Goal: Task Accomplishment & Management: Manage account settings

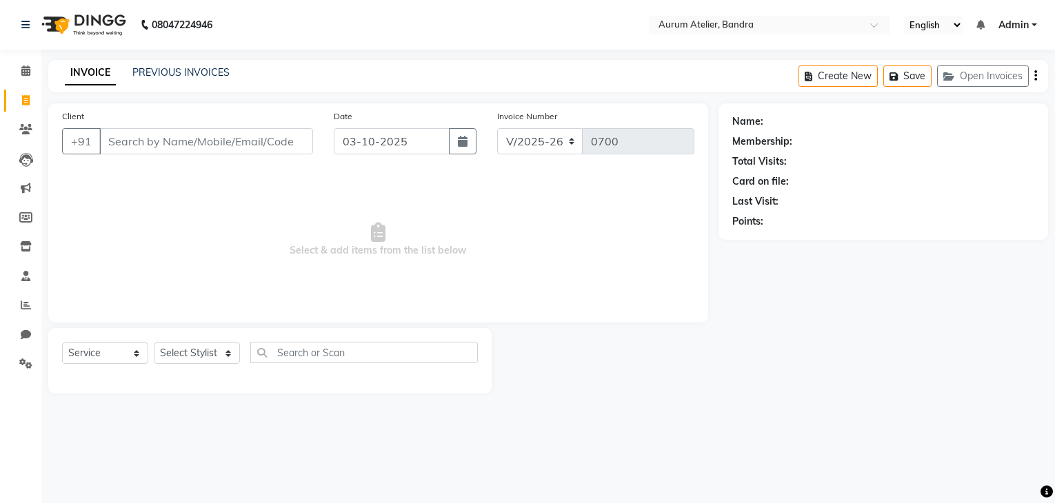
select select "7410"
select select "service"
click at [994, 70] on button "Open Invoices" at bounding box center [983, 76] width 92 height 21
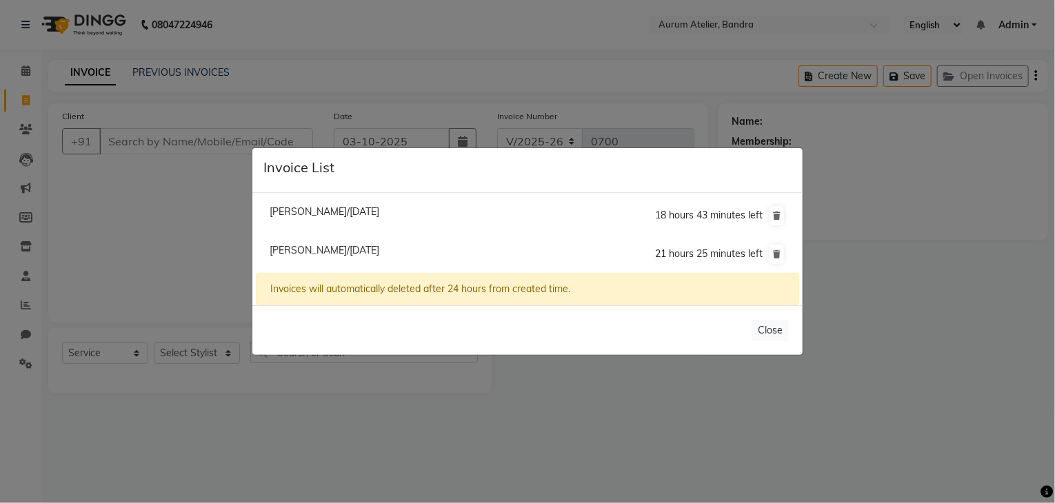
click at [379, 248] on span "[PERSON_NAME]/[DATE]" at bounding box center [325, 250] width 110 height 12
type input "9820567538"
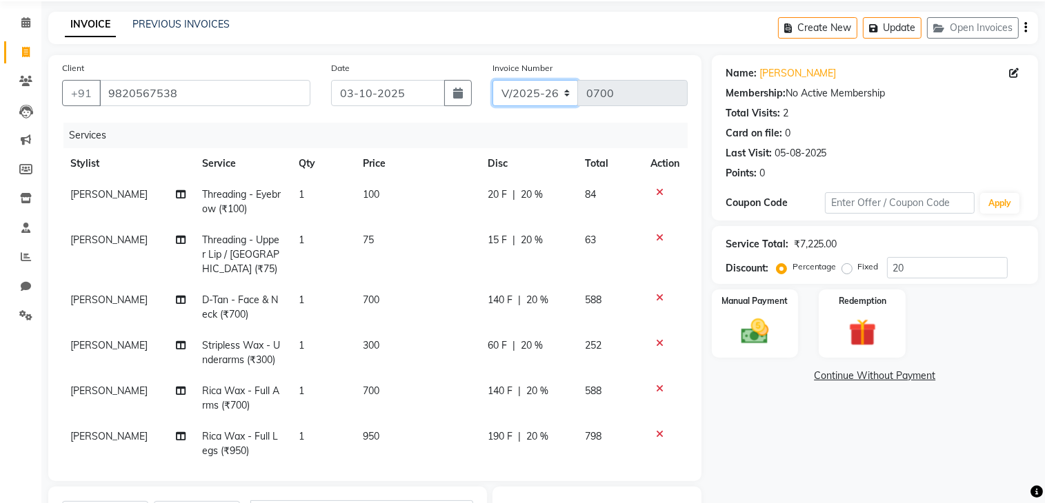
click at [513, 87] on select "C/2025-26 V/2025 V/2025-26" at bounding box center [535, 93] width 86 height 26
select select "7590"
click at [492, 80] on select "C/2025-26 V/2025 V/2025-26" at bounding box center [535, 93] width 86 height 26
type input "1543"
click at [1025, 28] on icon "button" at bounding box center [1025, 28] width 3 height 1
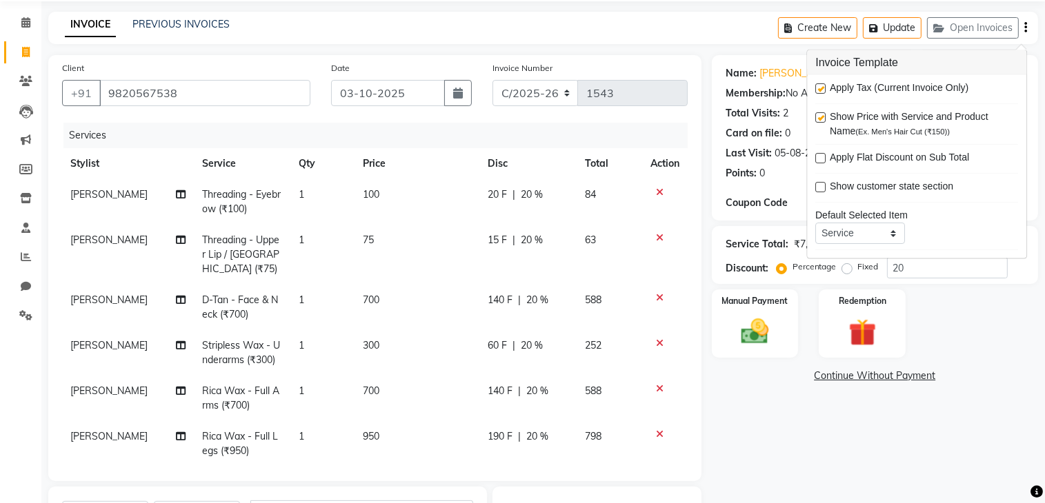
click at [818, 87] on label at bounding box center [820, 88] width 10 height 10
click at [818, 87] on input "checkbox" at bounding box center [819, 89] width 9 height 9
checkbox input "false"
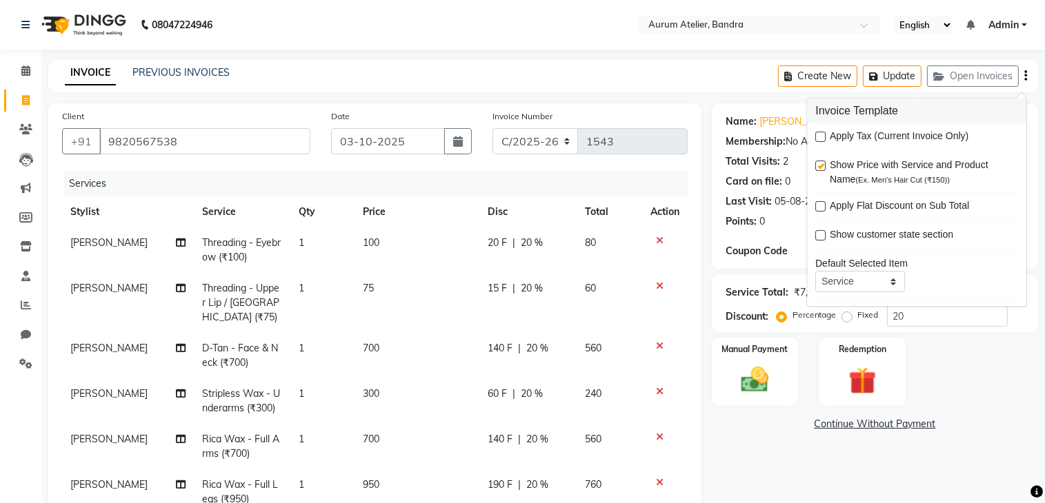
click at [1026, 76] on icon "button" at bounding box center [1025, 76] width 3 height 1
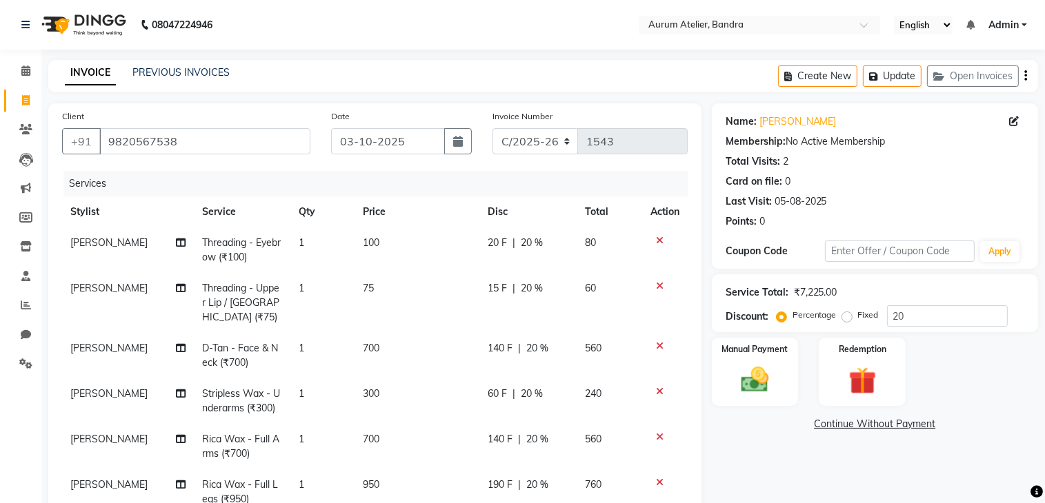
click at [1026, 76] on icon "button" at bounding box center [1025, 76] width 3 height 1
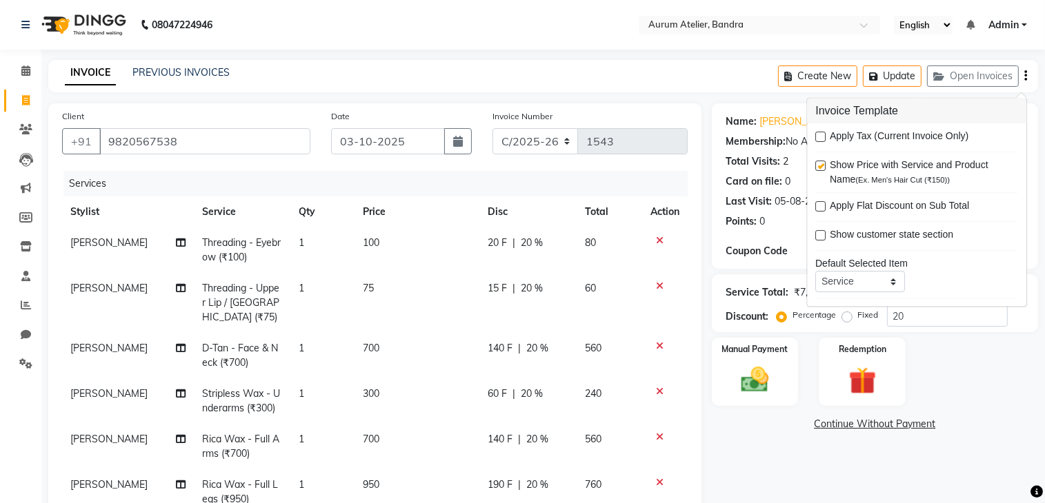
click at [821, 135] on label at bounding box center [820, 137] width 10 height 10
click at [821, 135] on input "checkbox" at bounding box center [819, 137] width 9 height 9
checkbox input "true"
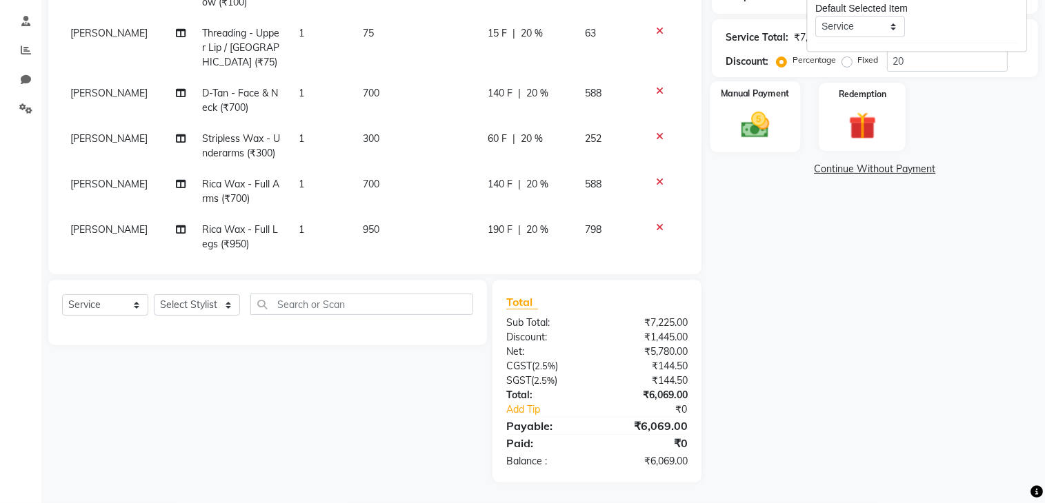
click at [748, 130] on img at bounding box center [755, 125] width 46 height 32
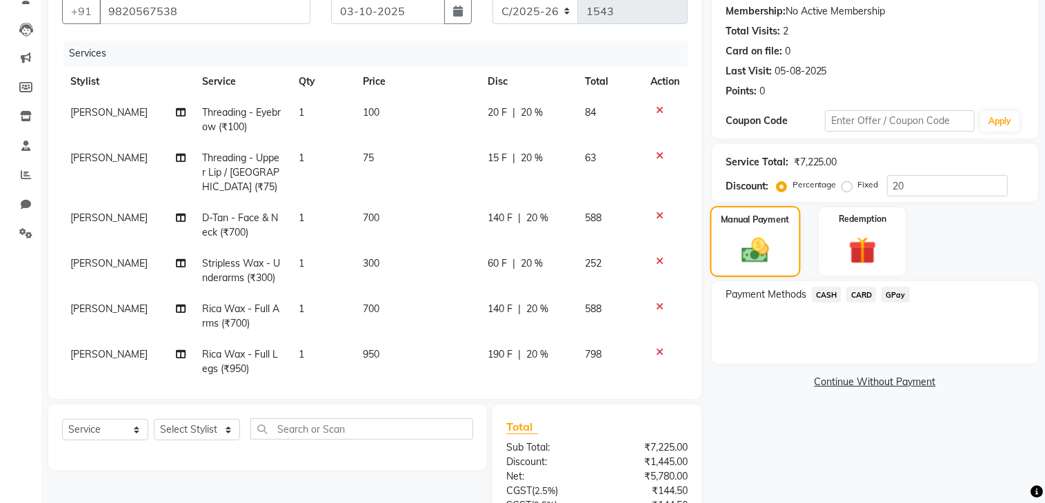
scroll to position [207, 0]
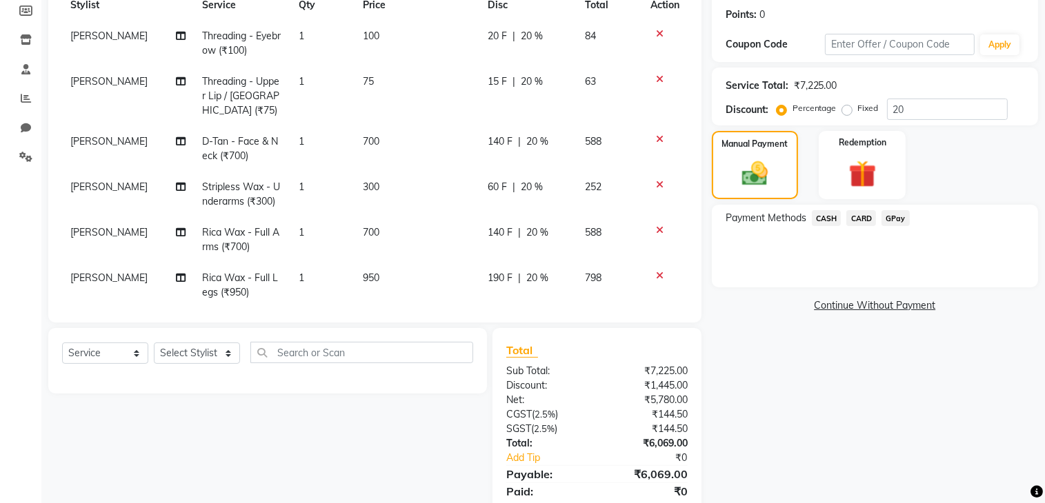
click at [818, 216] on span "CASH" at bounding box center [827, 218] width 30 height 16
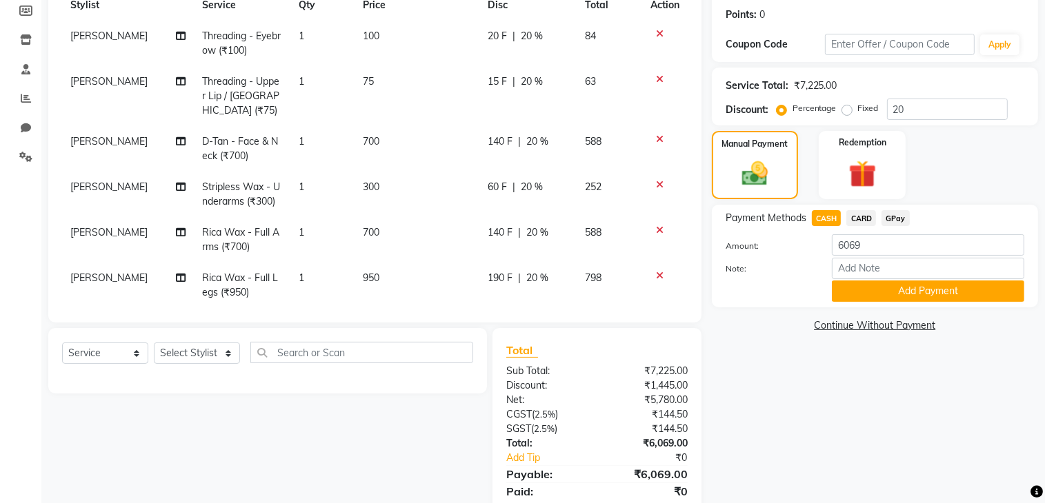
scroll to position [255, 0]
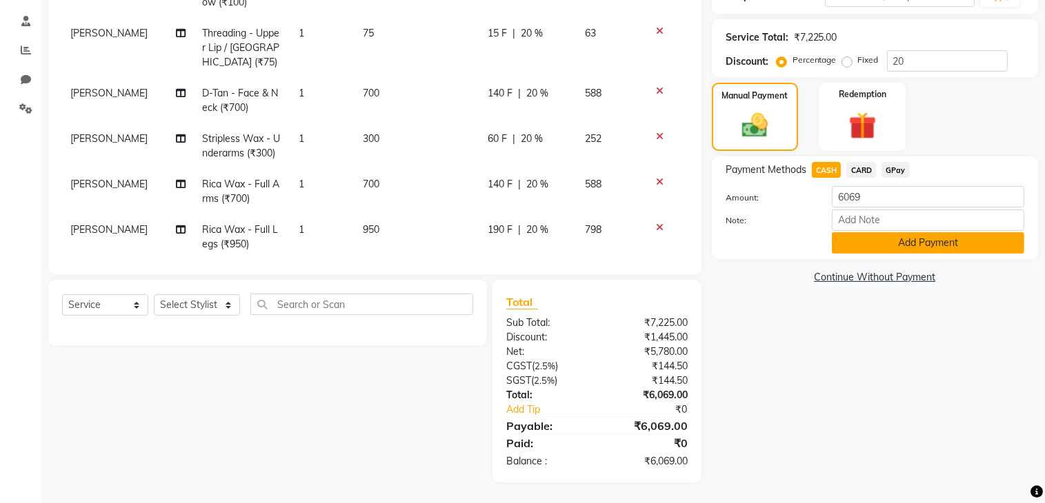
click at [852, 248] on button "Add Payment" at bounding box center [928, 242] width 192 height 21
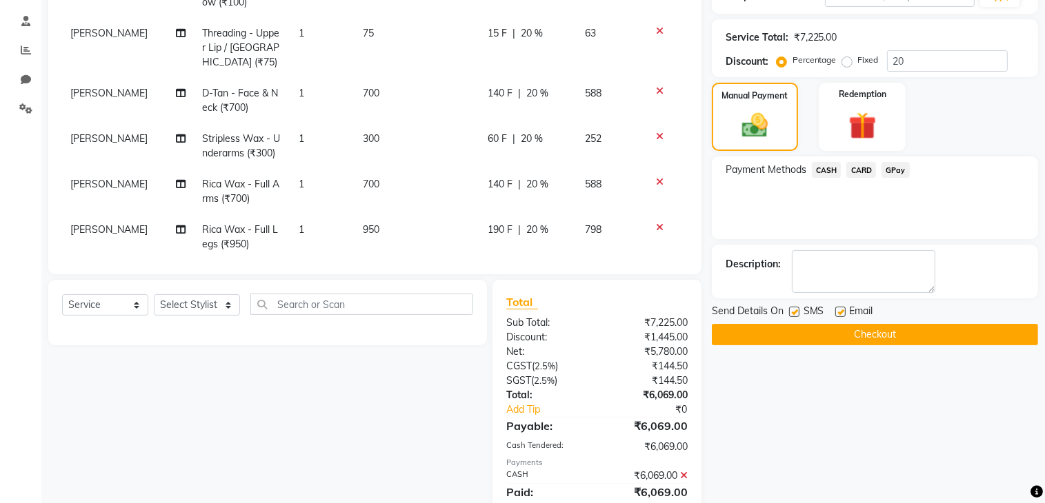
scroll to position [303, 0]
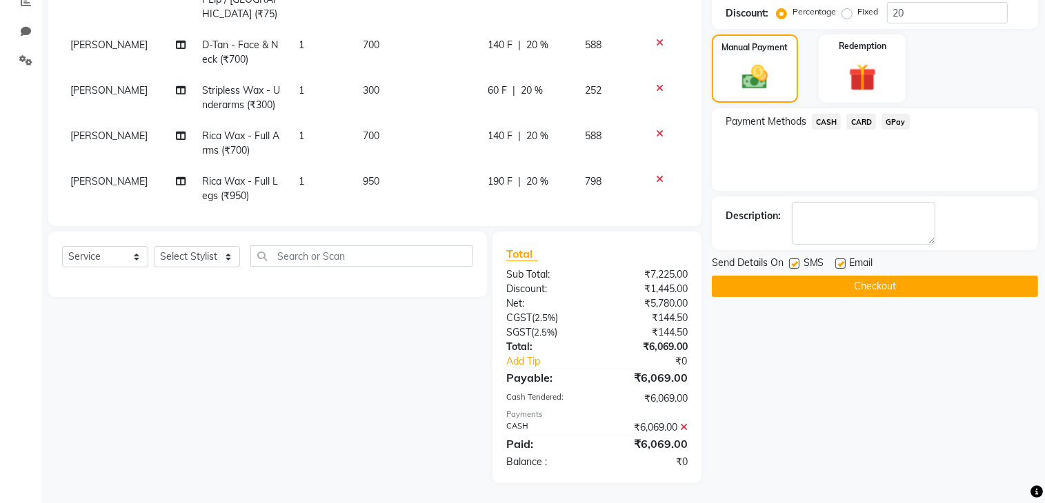
click at [845, 282] on button "Checkout" at bounding box center [875, 286] width 326 height 21
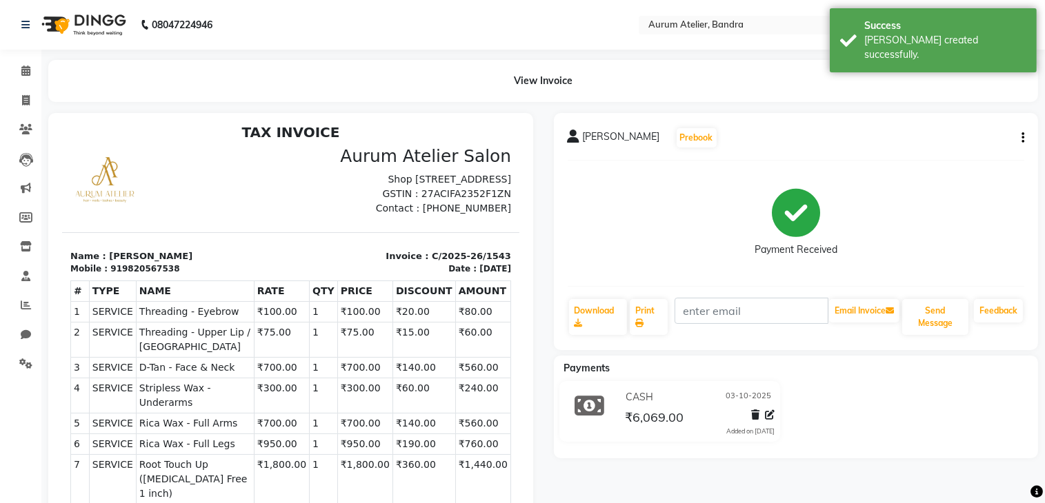
scroll to position [11, 0]
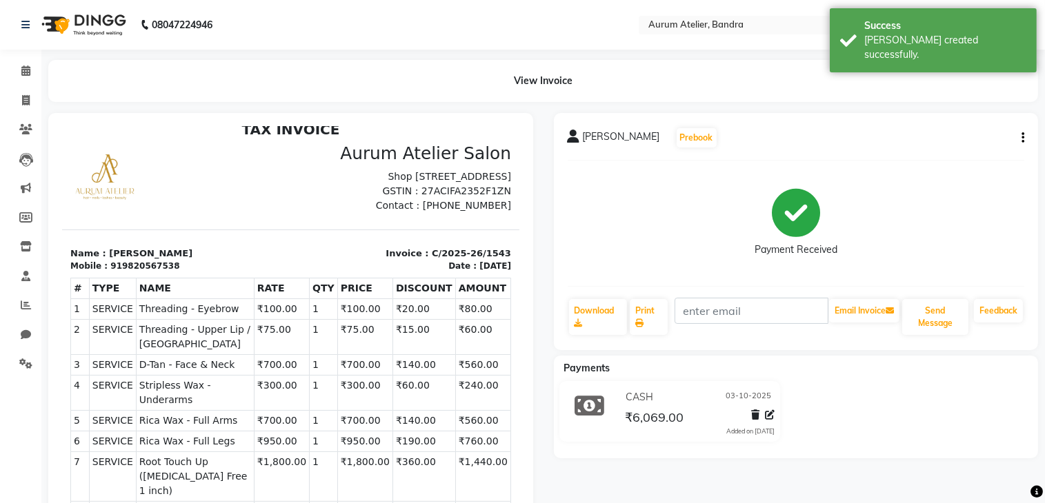
select select "7410"
select select "service"
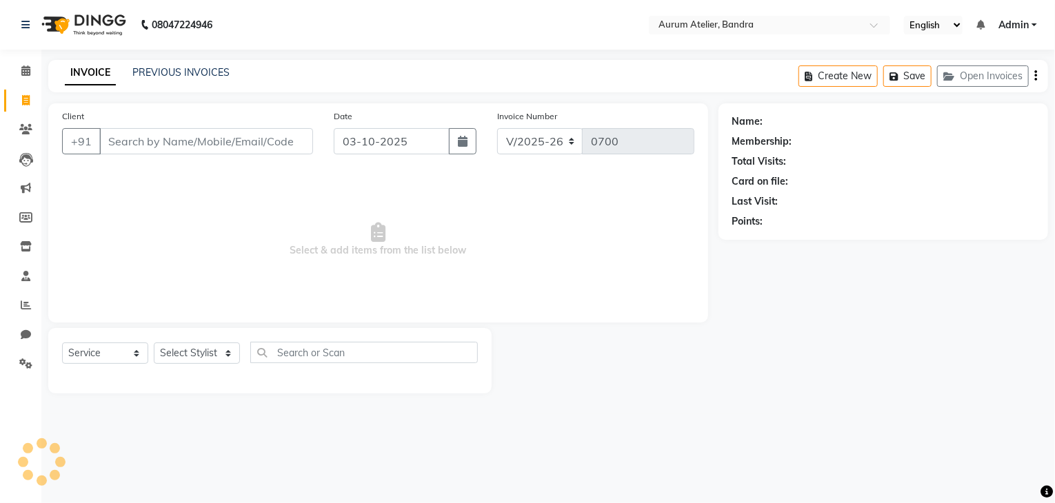
click at [211, 140] on input "Client" at bounding box center [206, 141] width 214 height 26
click at [171, 139] on input "Client" at bounding box center [206, 141] width 214 height 26
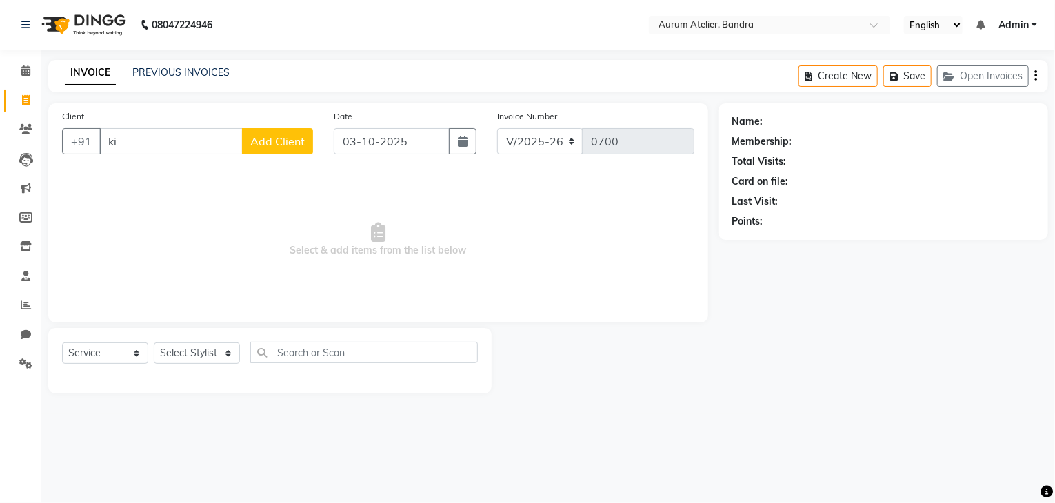
type input "k"
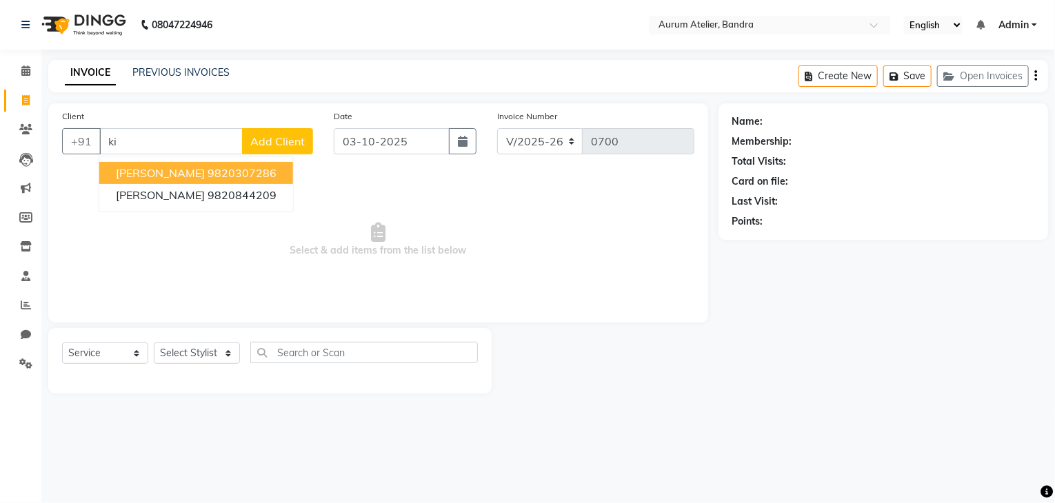
type input "k"
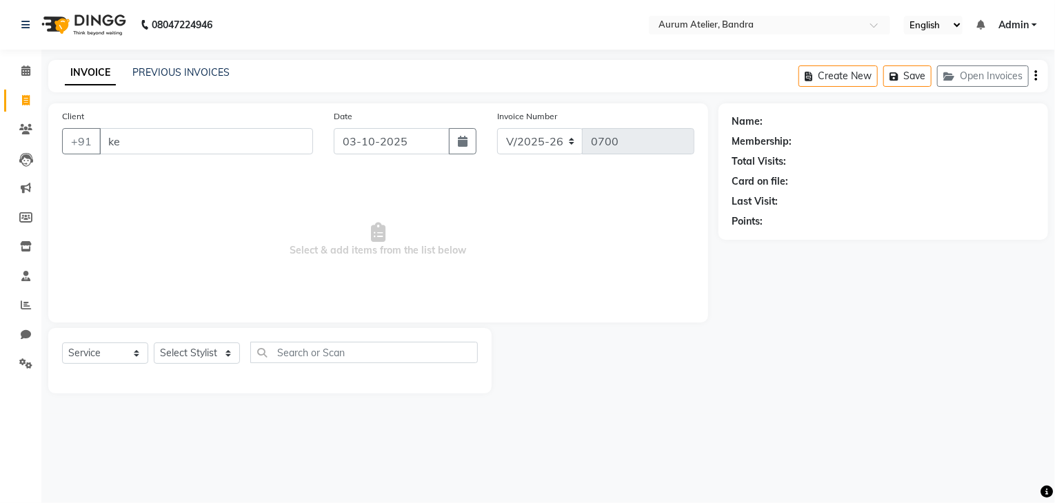
type input "k"
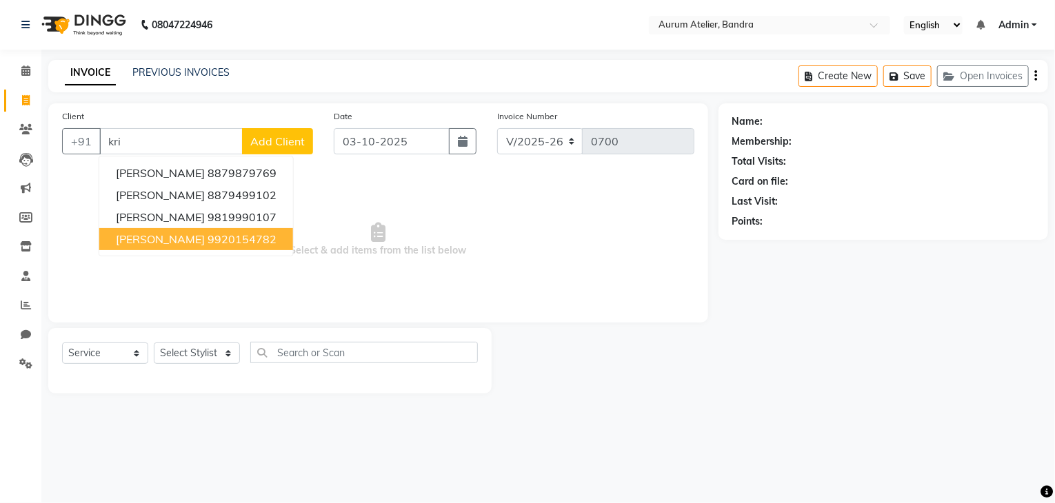
click at [157, 239] on span "[PERSON_NAME]" at bounding box center [160, 239] width 89 height 14
type input "9920154782"
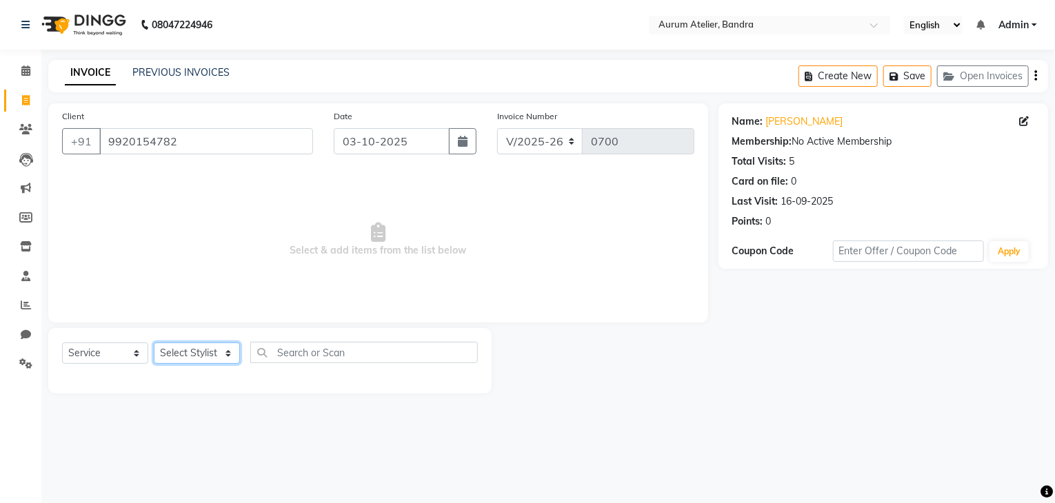
click at [190, 351] on select "Select Stylist ADITYA [PERSON_NAME] chariya [PERSON_NAME] [PERSON_NAME] [PERSON…" at bounding box center [197, 353] width 86 height 21
select select "66082"
click at [154, 343] on select "Select Stylist ADITYA [PERSON_NAME] chariya [PERSON_NAME] [PERSON_NAME] [PERSON…" at bounding box center [197, 353] width 86 height 21
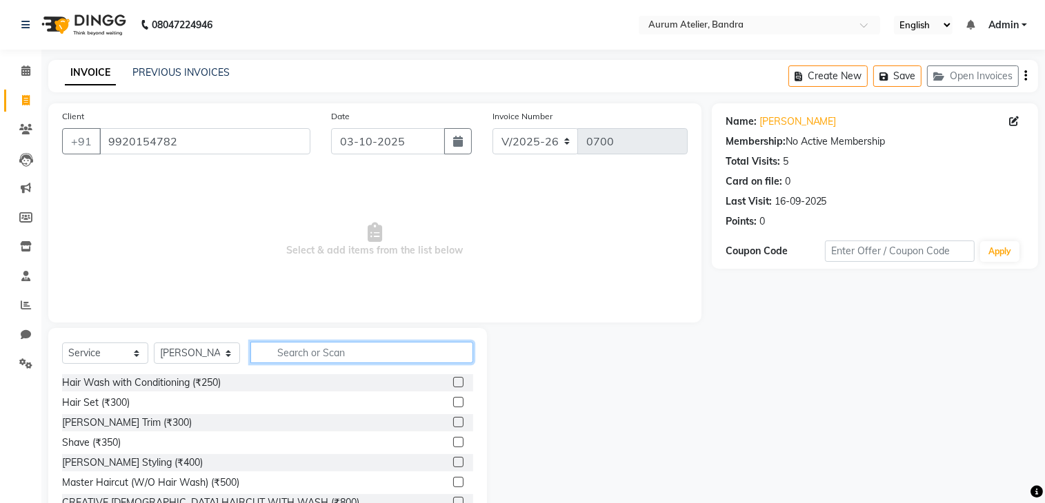
click at [298, 352] on input "text" at bounding box center [361, 352] width 223 height 21
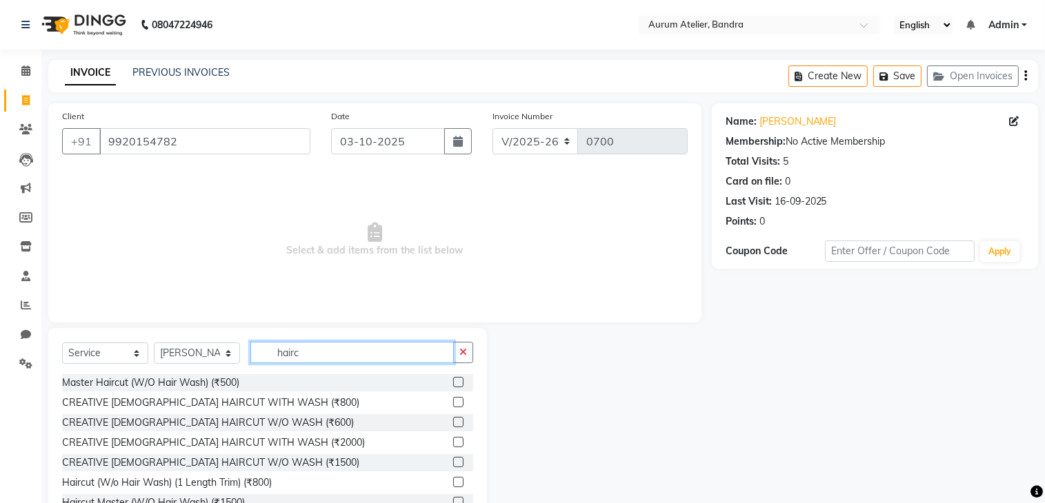
type input "hairc"
click at [453, 381] on label at bounding box center [458, 382] width 10 height 10
click at [453, 381] on input "checkbox" at bounding box center [457, 383] width 9 height 9
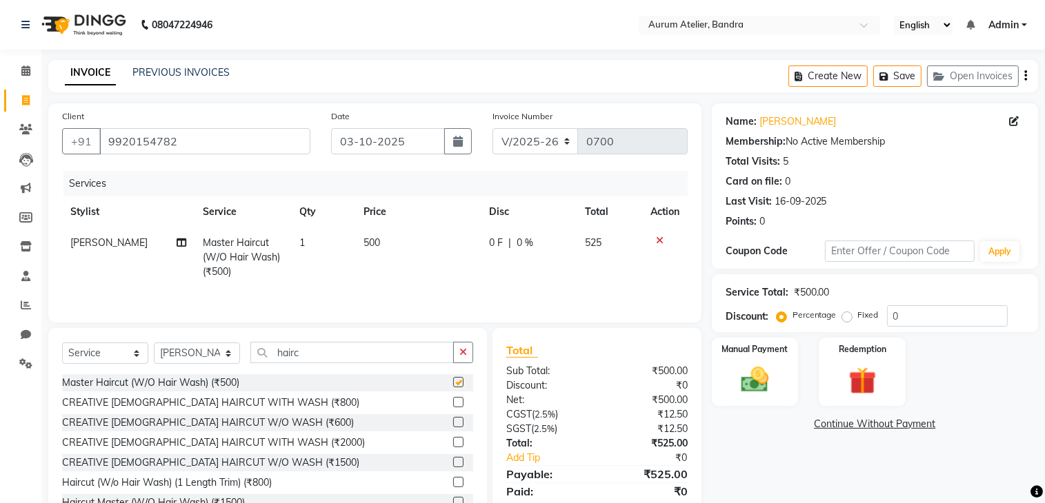
checkbox input "false"
click at [378, 350] on input "hairc" at bounding box center [351, 352] width 203 height 21
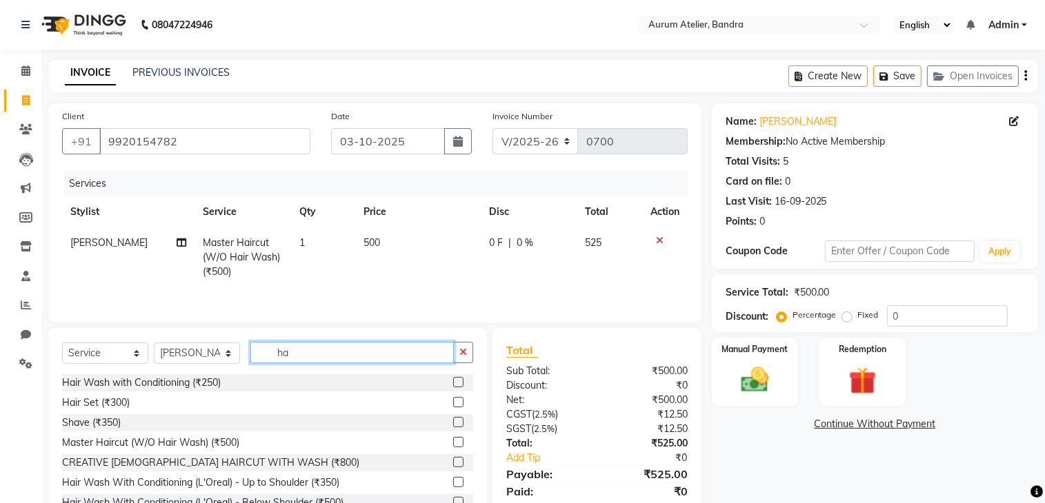
type input "h"
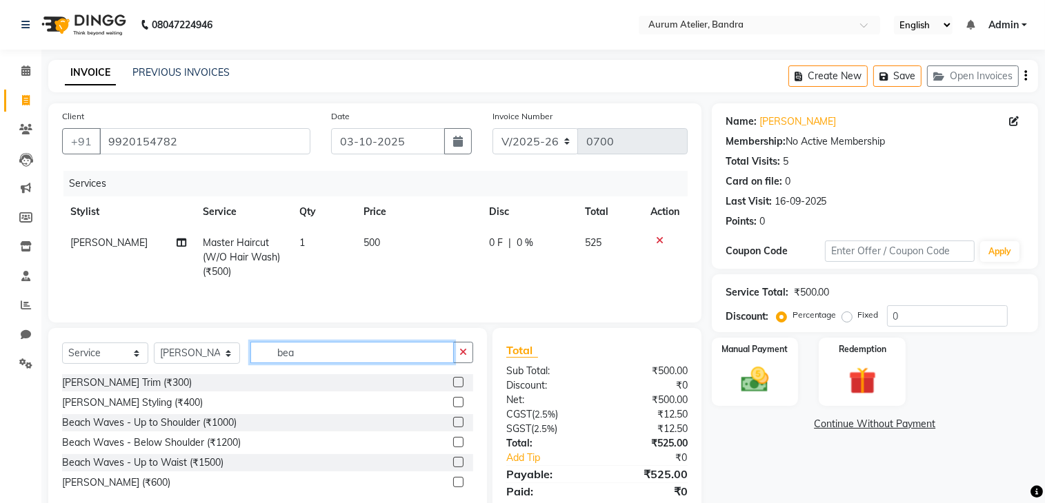
type input "bea"
click at [455, 383] on label at bounding box center [458, 382] width 10 height 10
click at [455, 383] on input "checkbox" at bounding box center [457, 383] width 9 height 9
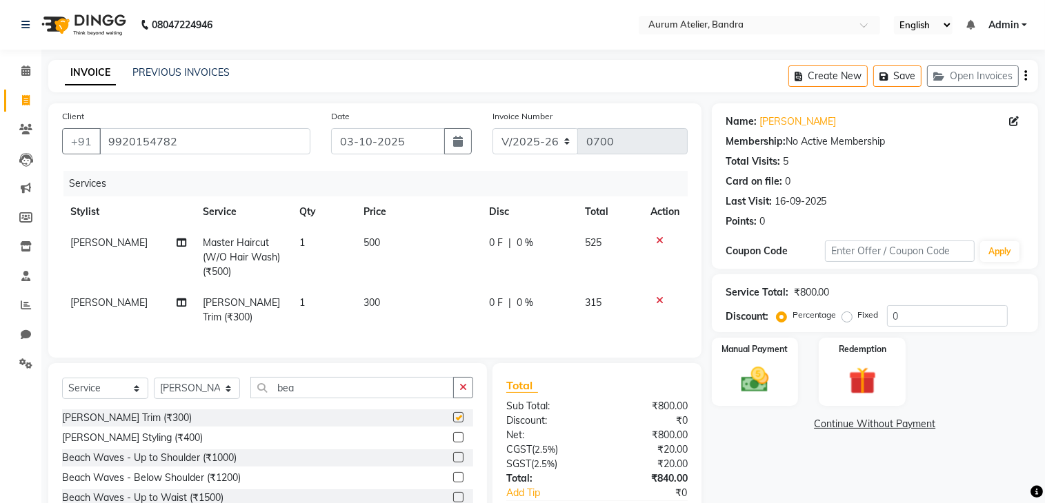
checkbox input "false"
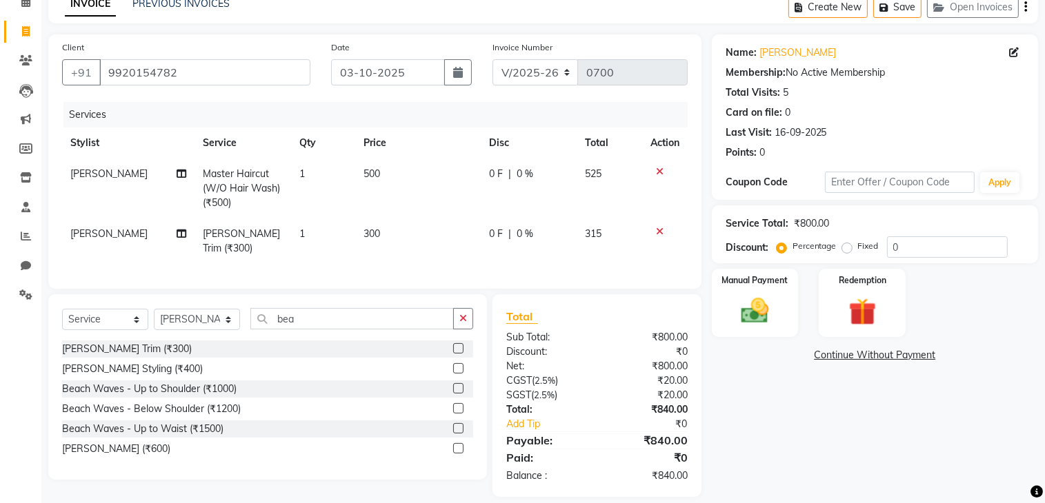
click at [385, 230] on td "300" at bounding box center [417, 242] width 125 height 46
select select "66082"
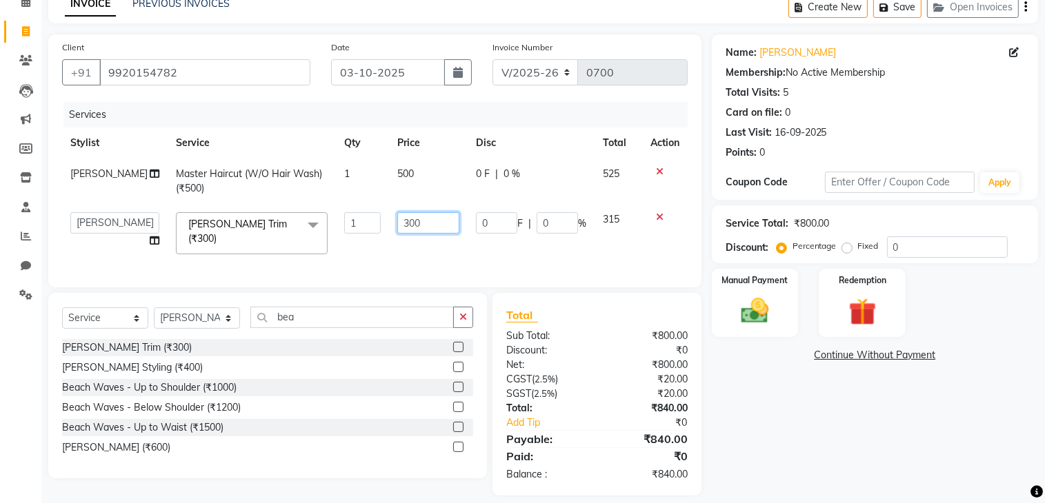
click at [415, 232] on input "300" at bounding box center [428, 222] width 62 height 21
type input "3"
type input "250"
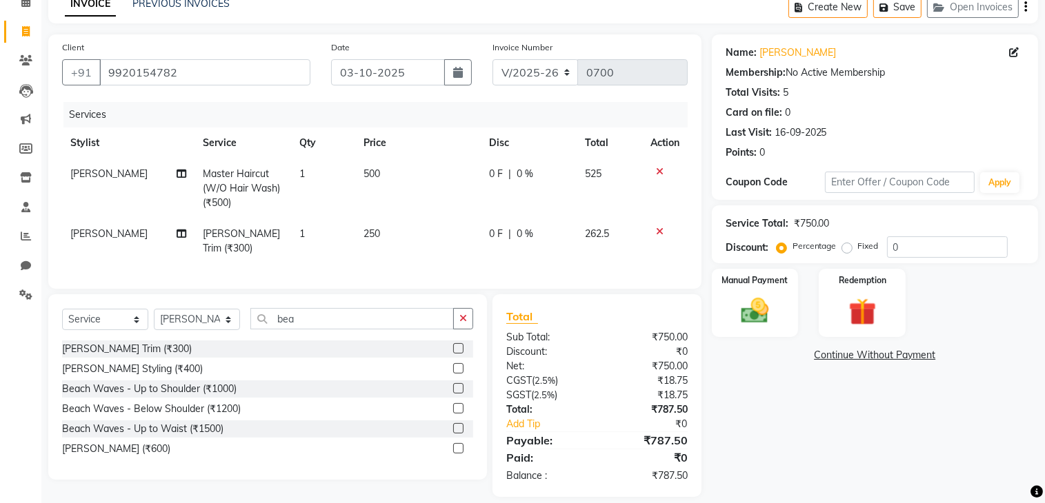
click at [419, 250] on td "250" at bounding box center [417, 242] width 125 height 46
select select "66082"
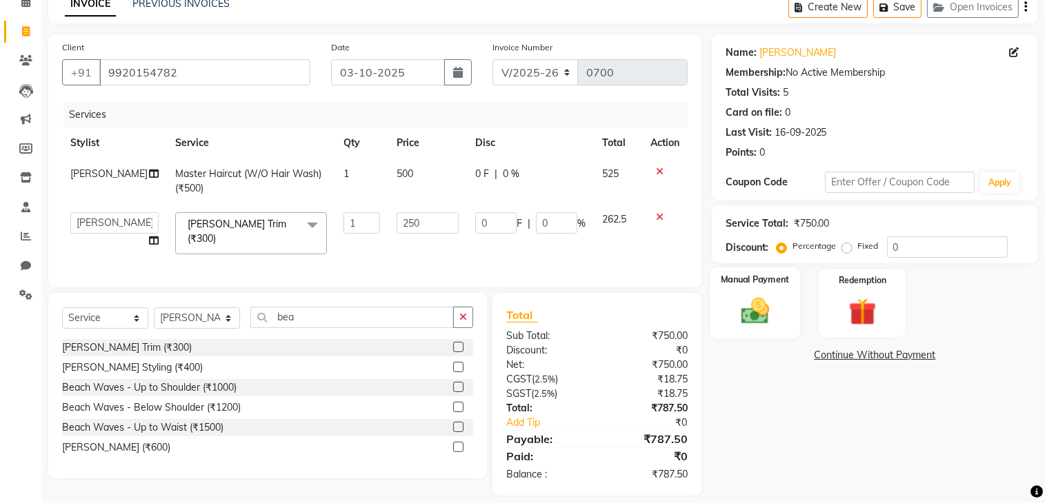
click at [751, 314] on img at bounding box center [755, 311] width 46 height 32
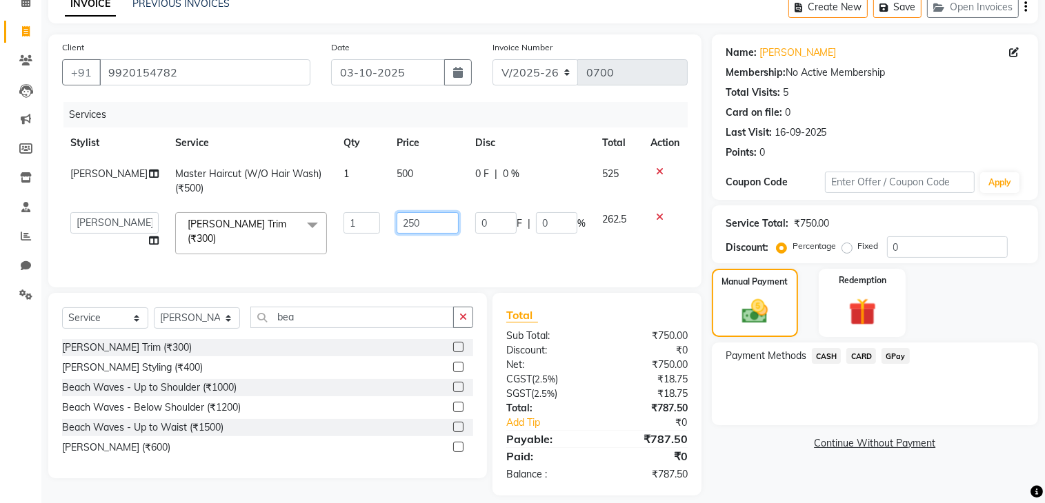
click at [425, 223] on input "250" at bounding box center [427, 222] width 62 height 21
type input "249"
click at [428, 241] on td "249" at bounding box center [427, 233] width 79 height 59
select select "66082"
click at [406, 226] on input "249" at bounding box center [425, 222] width 60 height 21
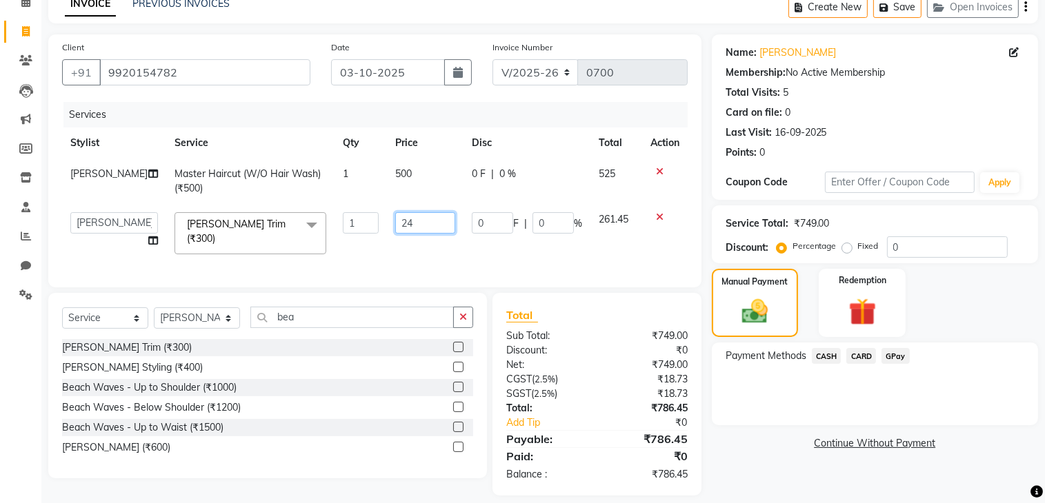
type input "2"
type input "245"
click at [406, 245] on td "245" at bounding box center [425, 233] width 77 height 59
select select "66082"
click at [416, 225] on input "245" at bounding box center [425, 222] width 60 height 21
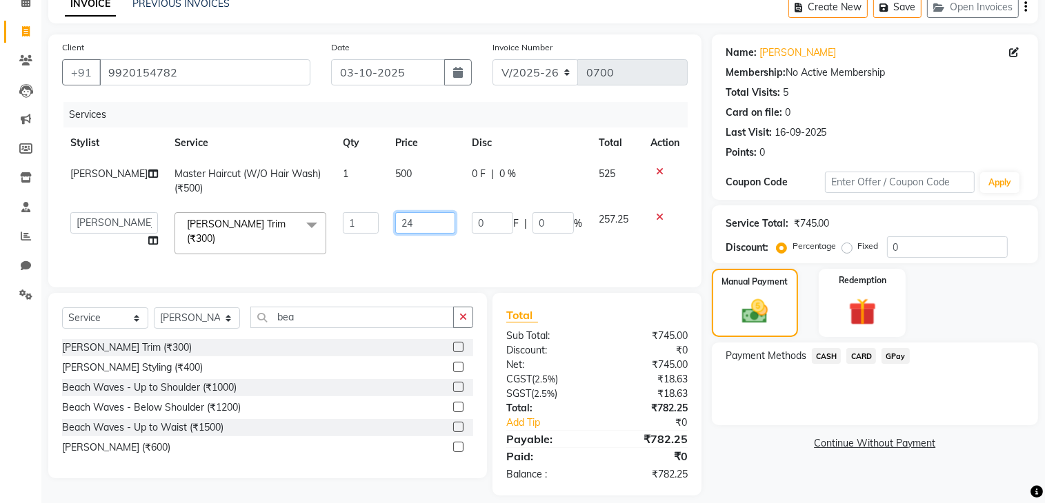
type input "2"
type input "250"
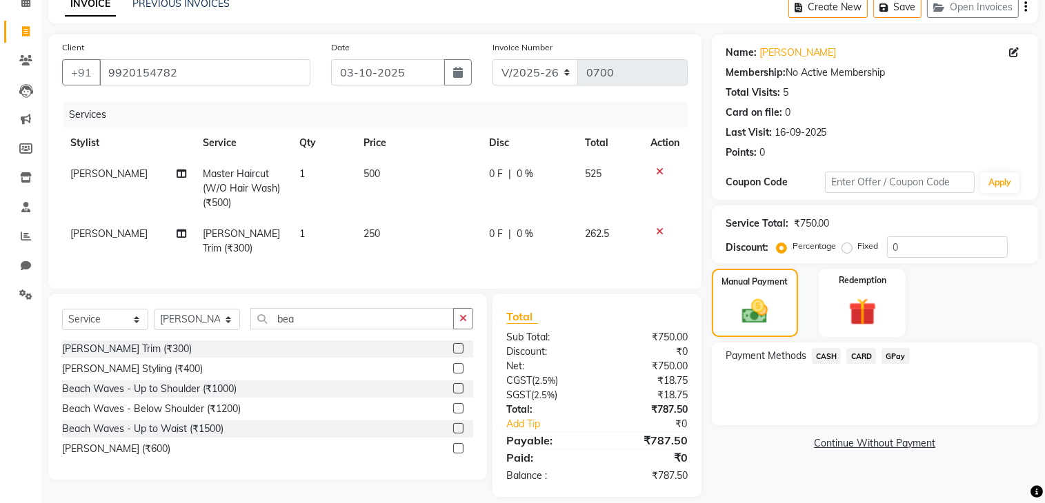
click at [412, 248] on td "250" at bounding box center [417, 242] width 125 height 46
select select "66082"
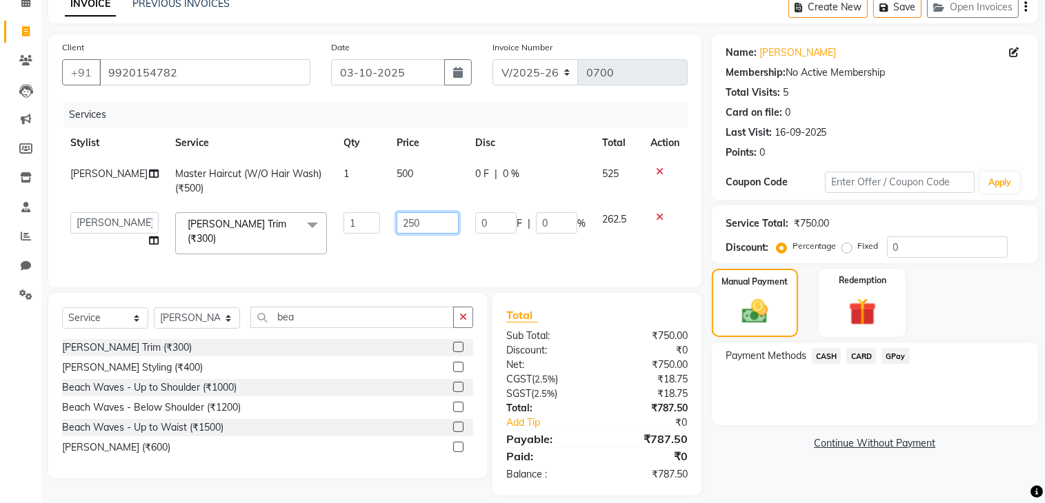
click at [414, 227] on input "250" at bounding box center [427, 222] width 62 height 21
type input "246"
click at [415, 254] on div "Services Stylist Service Qty Price Disc Total Action [PERSON_NAME] Master Hairc…" at bounding box center [374, 188] width 625 height 172
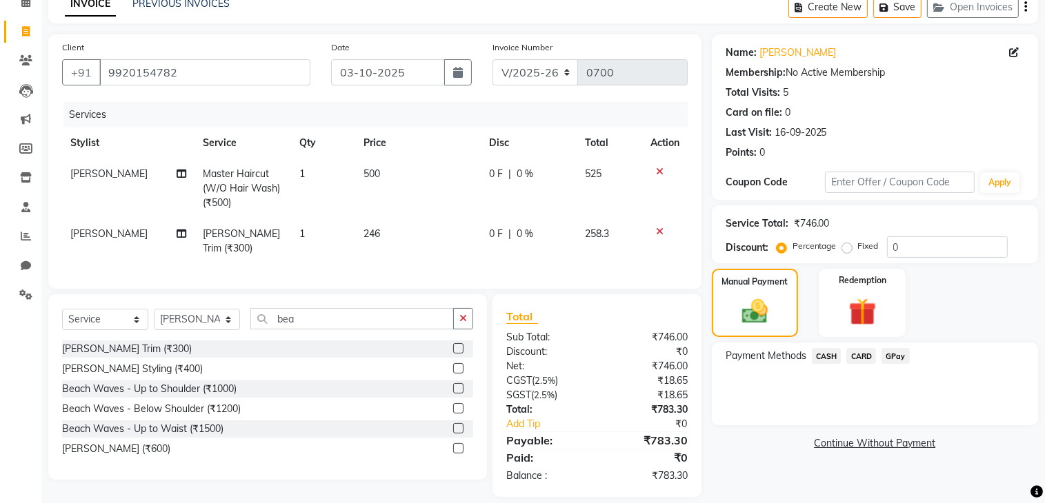
click at [396, 237] on td "246" at bounding box center [417, 242] width 125 height 46
select select "66082"
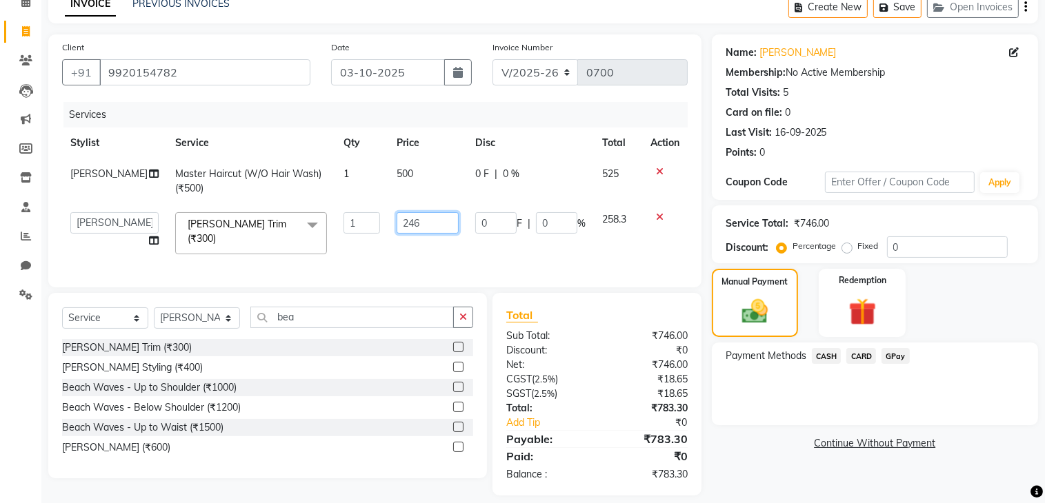
click at [415, 217] on input "246" at bounding box center [427, 222] width 62 height 21
type input "2"
type input "248"
click at [412, 255] on div "Services Stylist Service Qty Price Disc Total Action [PERSON_NAME] Master Hairc…" at bounding box center [374, 188] width 625 height 172
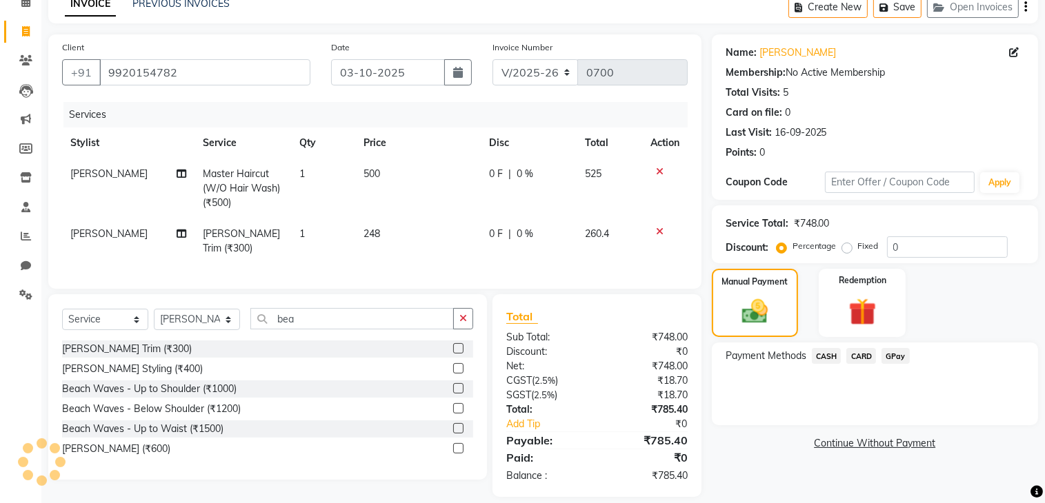
click at [383, 227] on td "248" at bounding box center [417, 242] width 125 height 46
select select "66082"
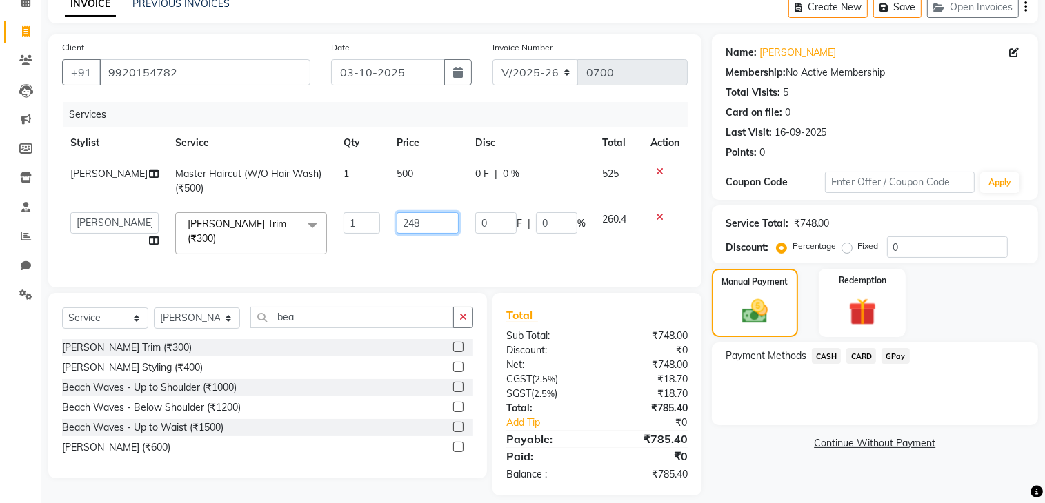
click at [416, 230] on input "248" at bounding box center [427, 222] width 62 height 21
type input "249"
click at [409, 248] on td "249" at bounding box center [427, 233] width 79 height 59
select select "66082"
click at [894, 352] on span "GPay" at bounding box center [895, 356] width 28 height 16
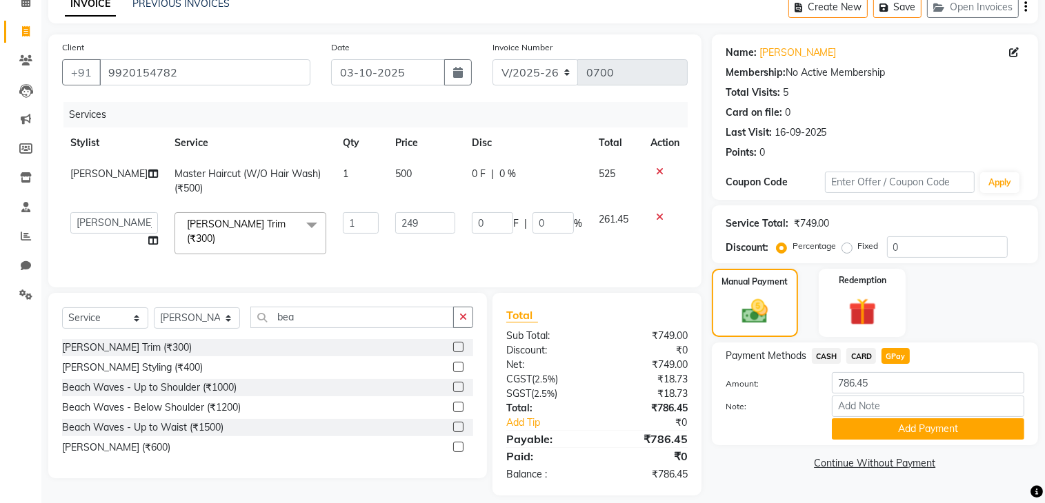
scroll to position [86, 0]
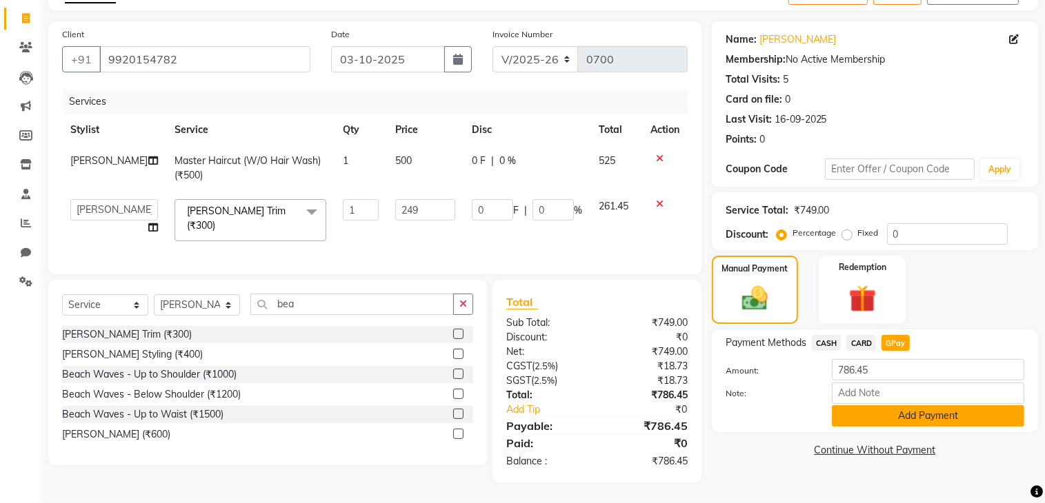
click at [852, 405] on button "Add Payment" at bounding box center [928, 415] width 192 height 21
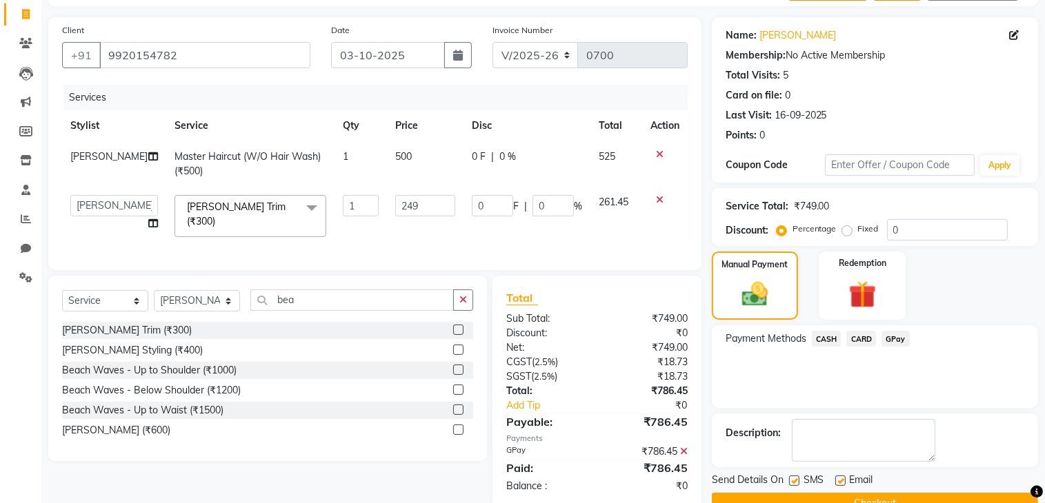
scroll to position [117, 0]
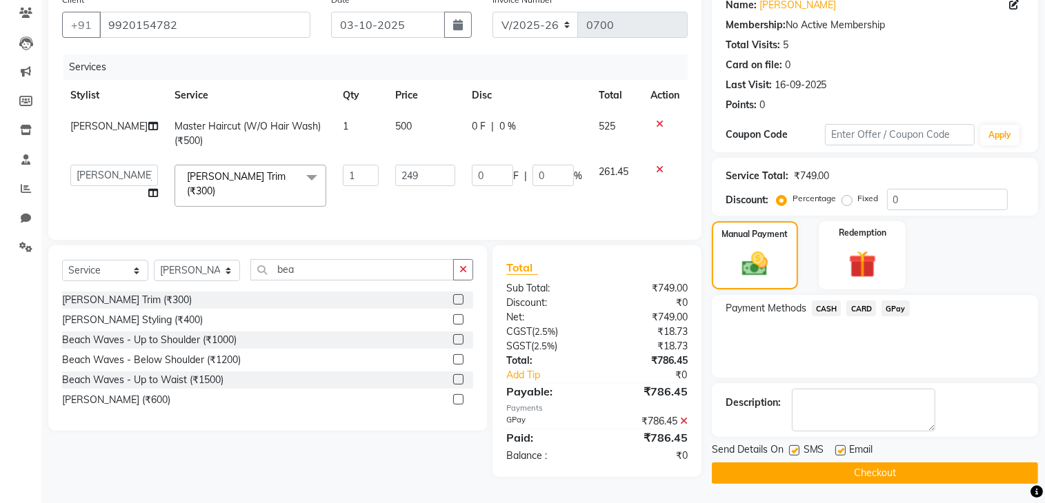
click at [751, 468] on button "Checkout" at bounding box center [875, 473] width 326 height 21
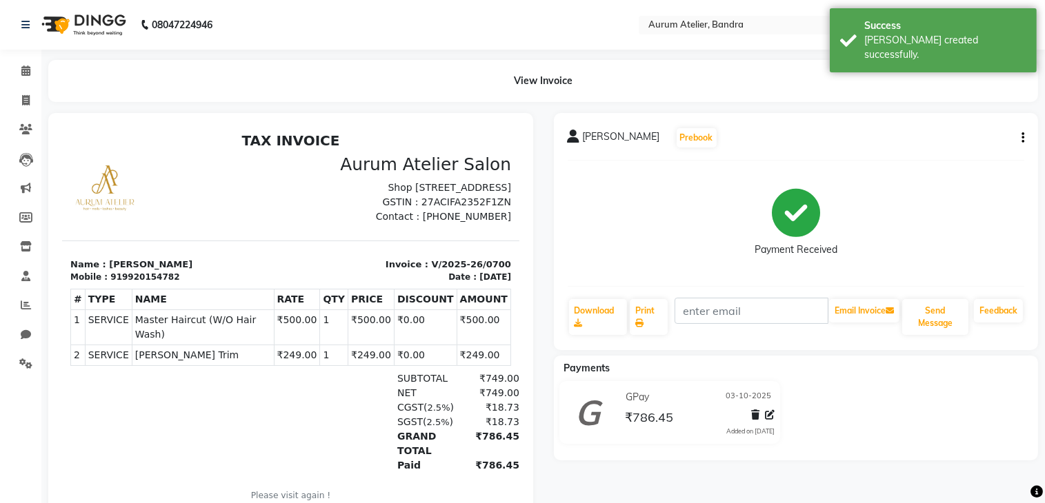
scroll to position [59, 0]
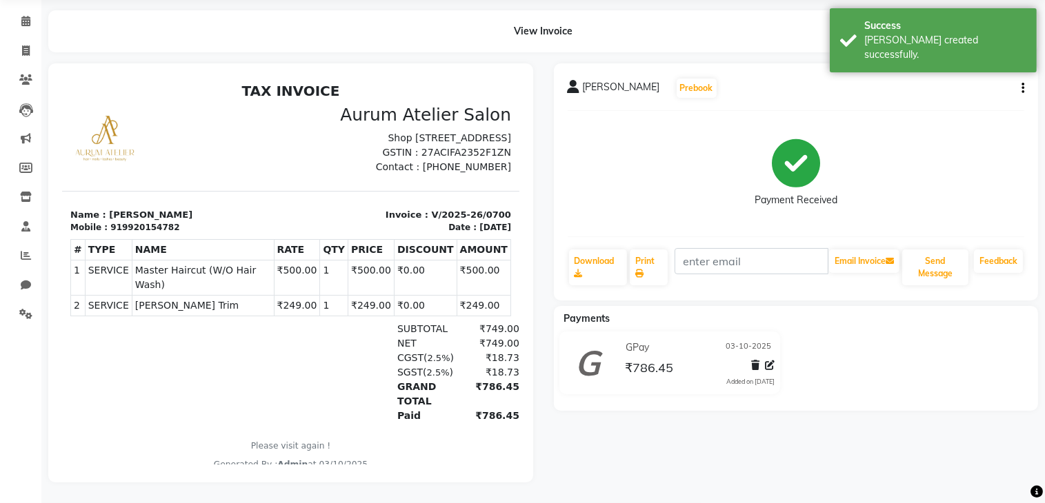
select select "service"
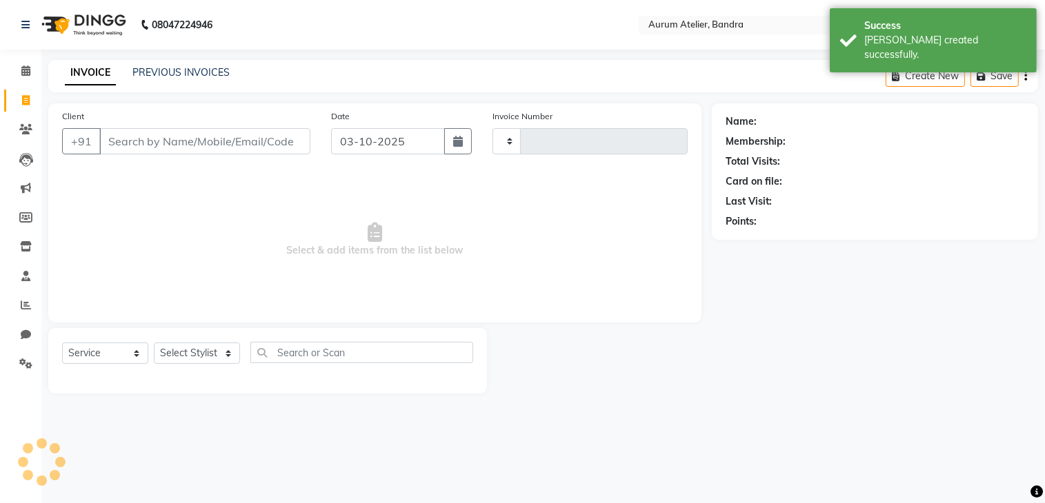
type input "0701"
select select "7410"
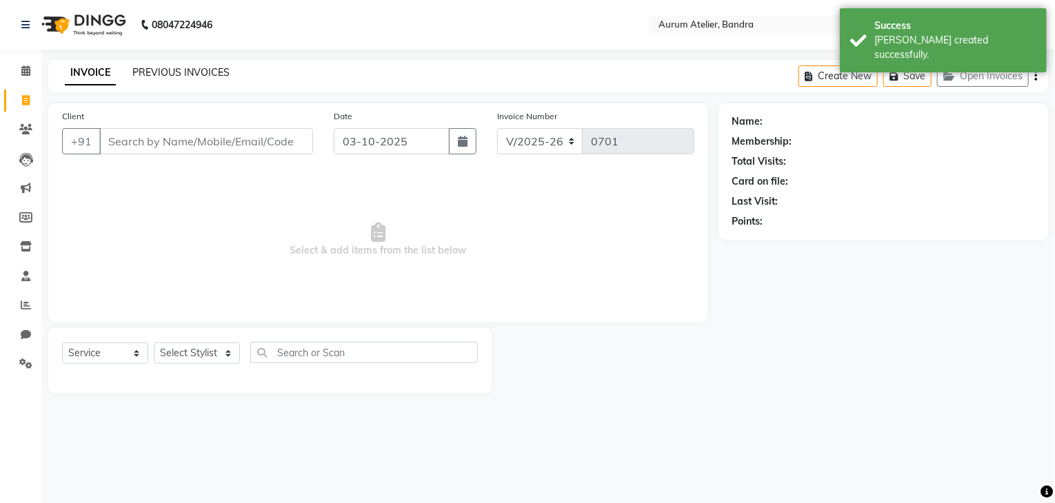
click at [155, 70] on link "PREVIOUS INVOICES" at bounding box center [180, 72] width 97 height 12
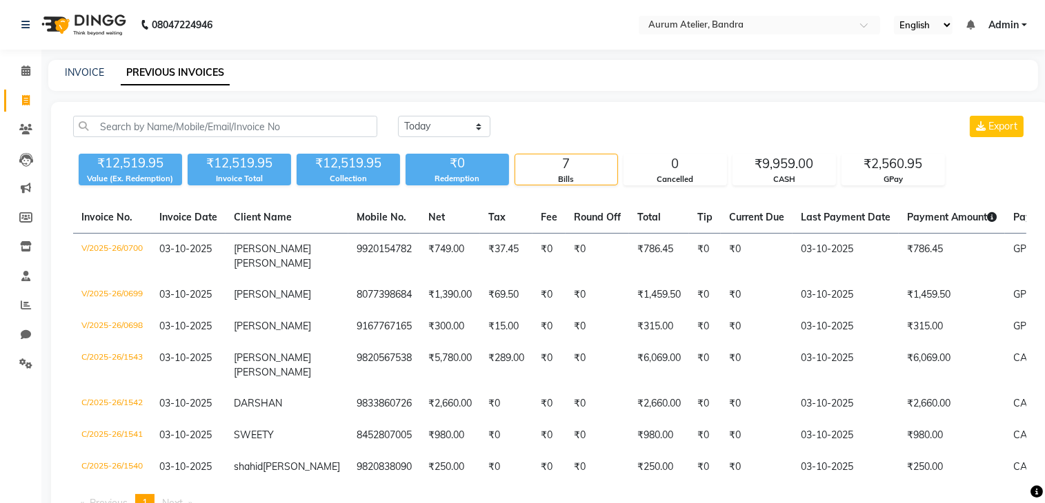
select select "7410"
select select "service"
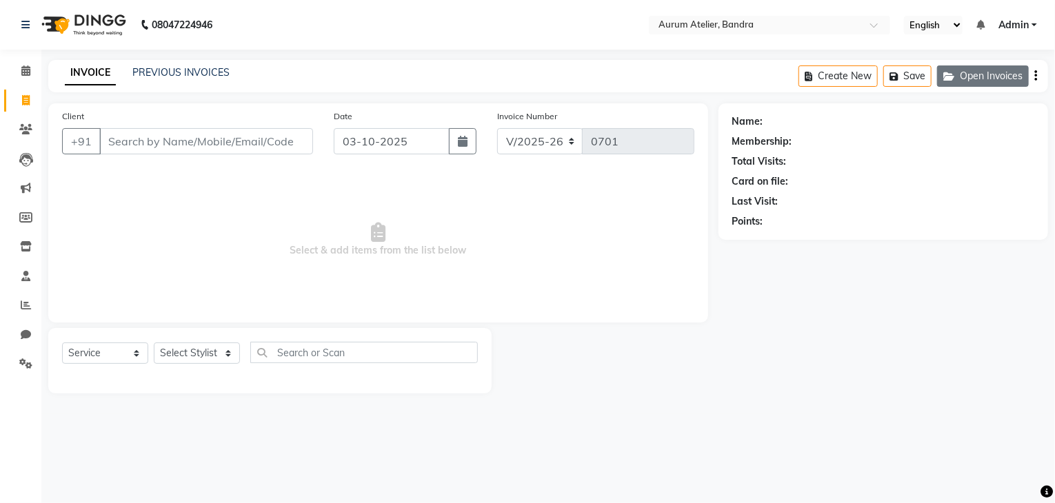
click at [959, 78] on icon "button" at bounding box center [951, 77] width 17 height 10
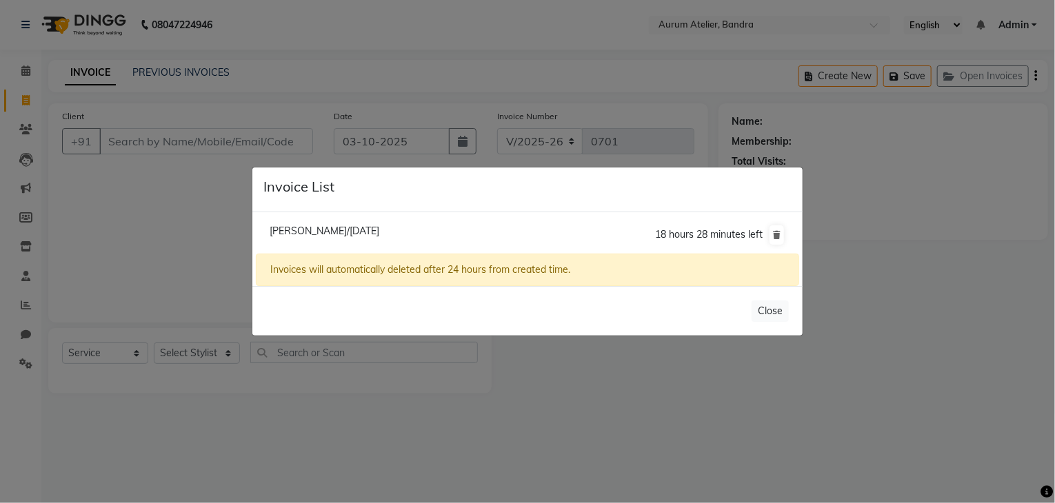
click at [356, 228] on span "[PERSON_NAME]/[DATE]" at bounding box center [325, 231] width 110 height 12
type input "9821911061"
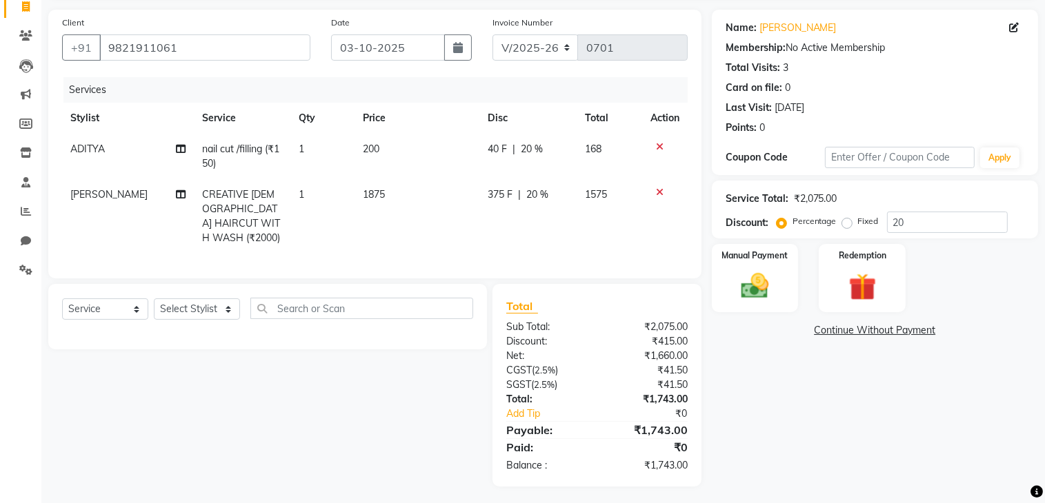
scroll to position [25, 0]
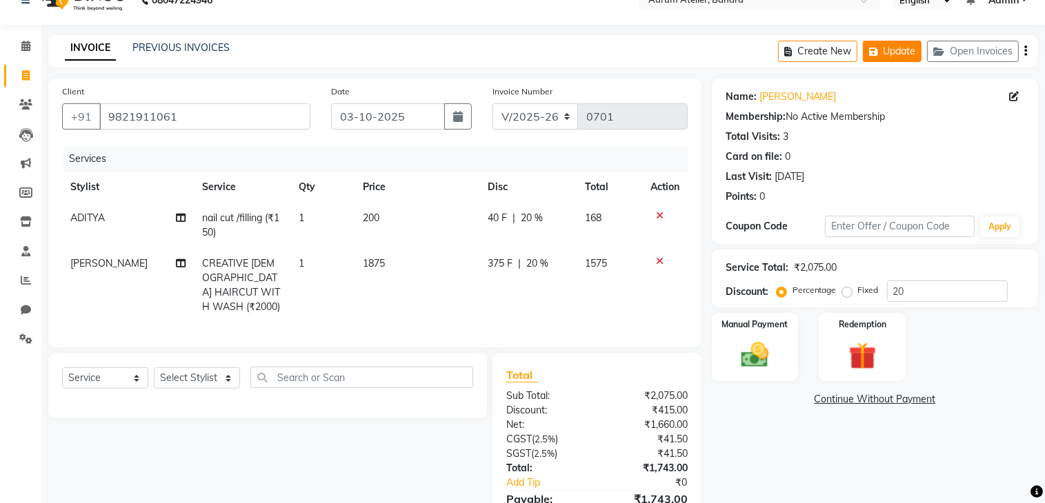
click at [880, 48] on icon "button" at bounding box center [876, 52] width 14 height 10
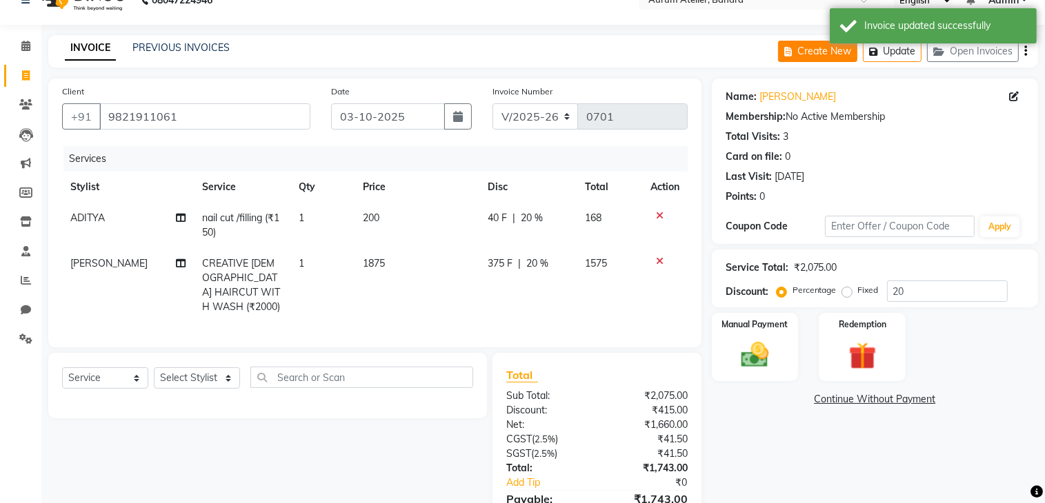
click at [807, 45] on button "Create New" at bounding box center [817, 51] width 79 height 21
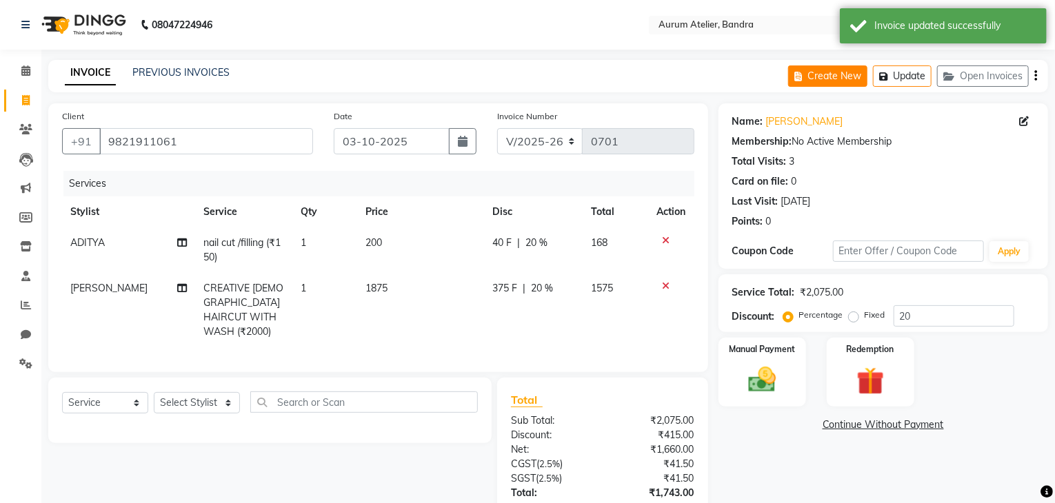
select select "7410"
select select "service"
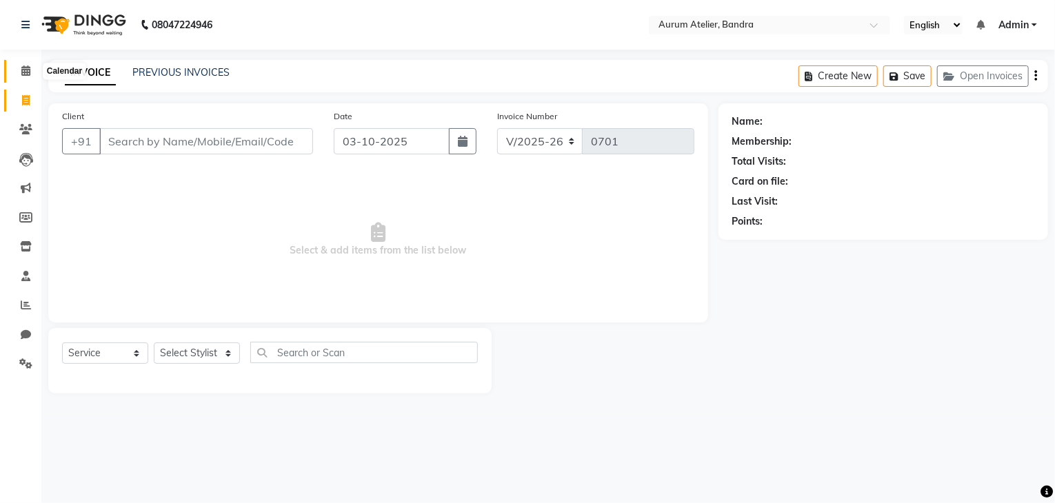
click at [21, 70] on icon at bounding box center [25, 71] width 9 height 10
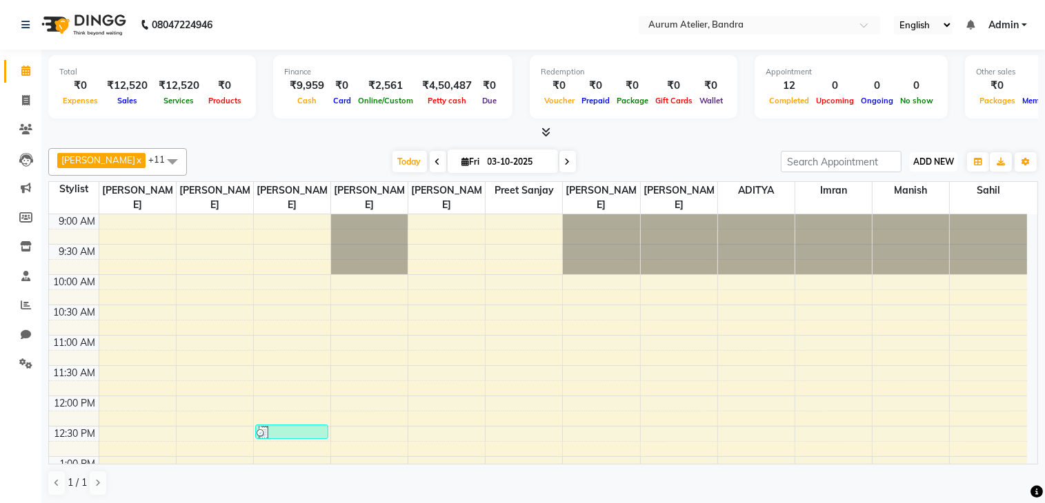
click at [924, 157] on span "ADD NEW" at bounding box center [933, 162] width 41 height 10
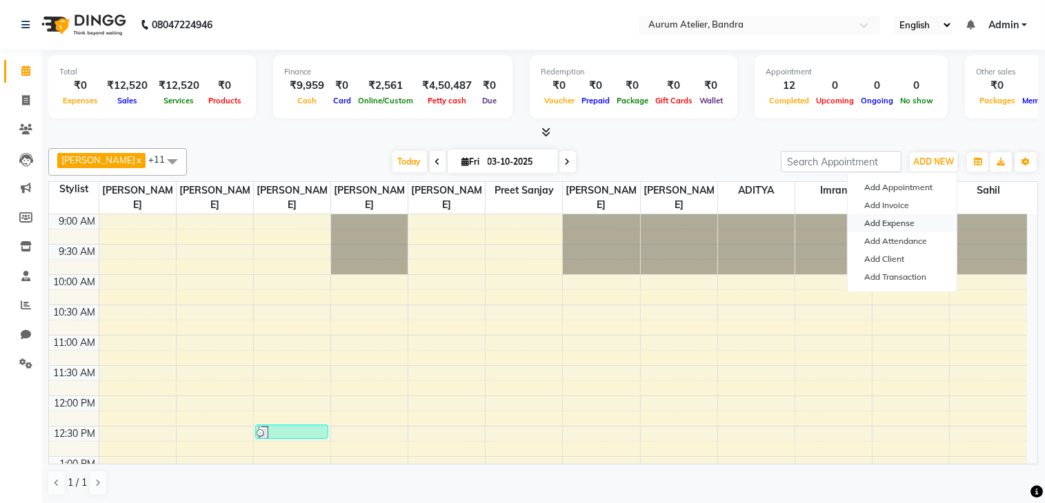
click at [896, 219] on link "Add Expense" at bounding box center [901, 223] width 109 height 18
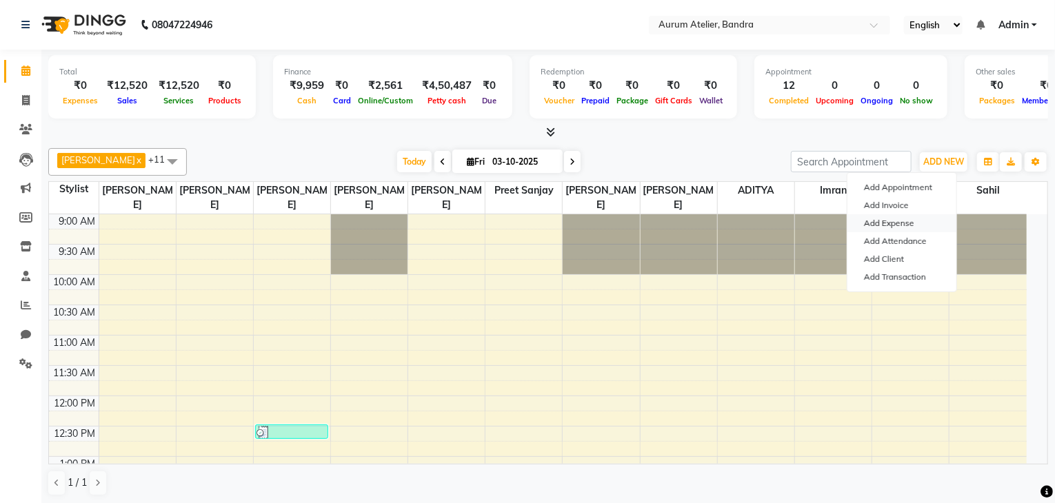
select select "1"
select select "6514"
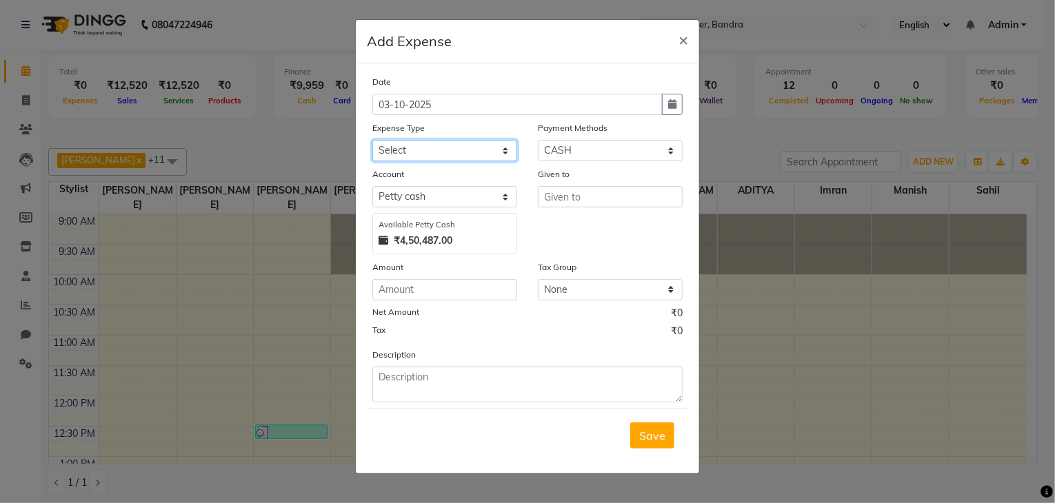
click at [401, 150] on select "Select Advance Salary Bank charges Car maintenance Cash transfer to bank Cash t…" at bounding box center [444, 150] width 145 height 21
select select "4"
click at [372, 141] on select "Select Advance Salary Bank charges Car maintenance Cash transfer to bank Cash t…" at bounding box center [444, 150] width 145 height 21
click at [403, 287] on input "number" at bounding box center [444, 289] width 145 height 21
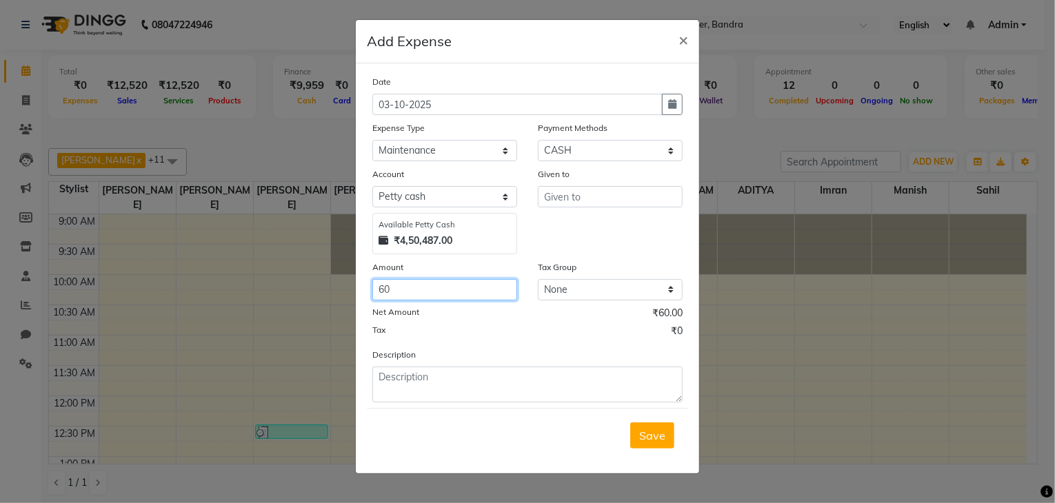
type input "60"
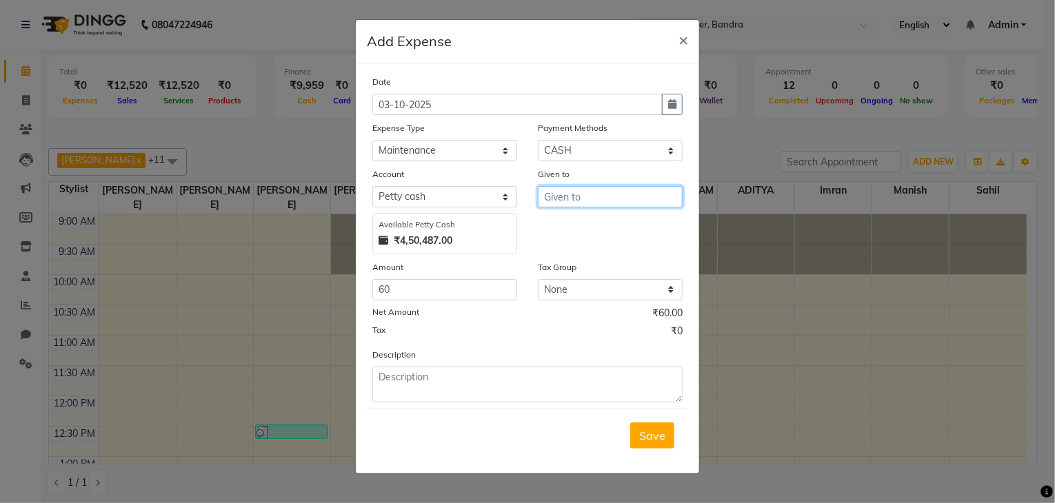
click at [554, 197] on input "text" at bounding box center [610, 196] width 145 height 21
type input "pancheel"
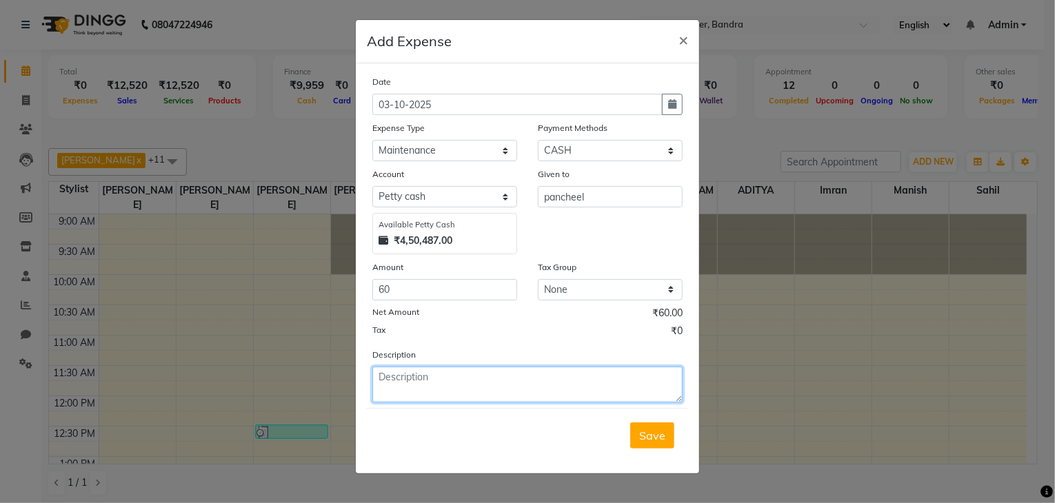
click at [443, 383] on textarea at bounding box center [527, 385] width 310 height 36
type textarea "milk"
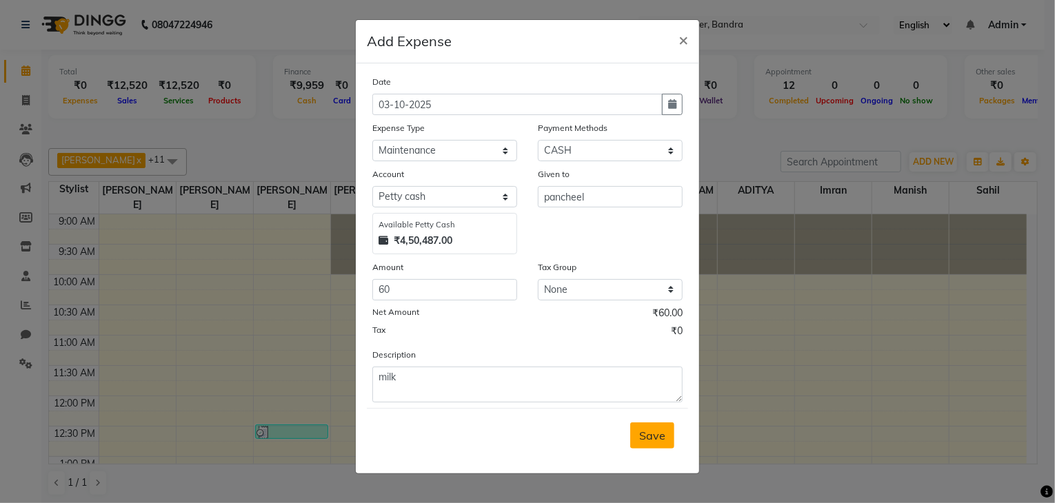
click at [654, 440] on span "Save" at bounding box center [652, 436] width 26 height 14
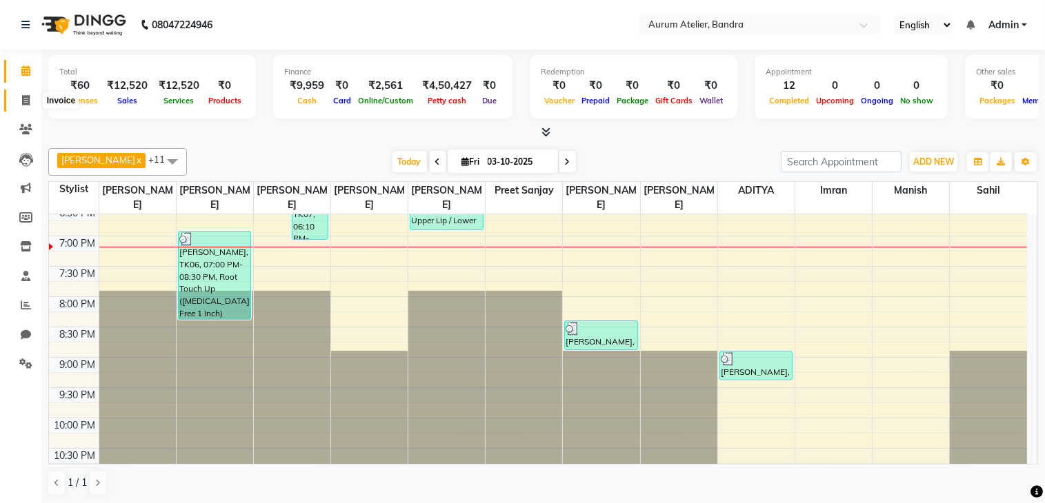
click at [25, 95] on icon at bounding box center [26, 100] width 8 height 10
select select "7410"
select select "service"
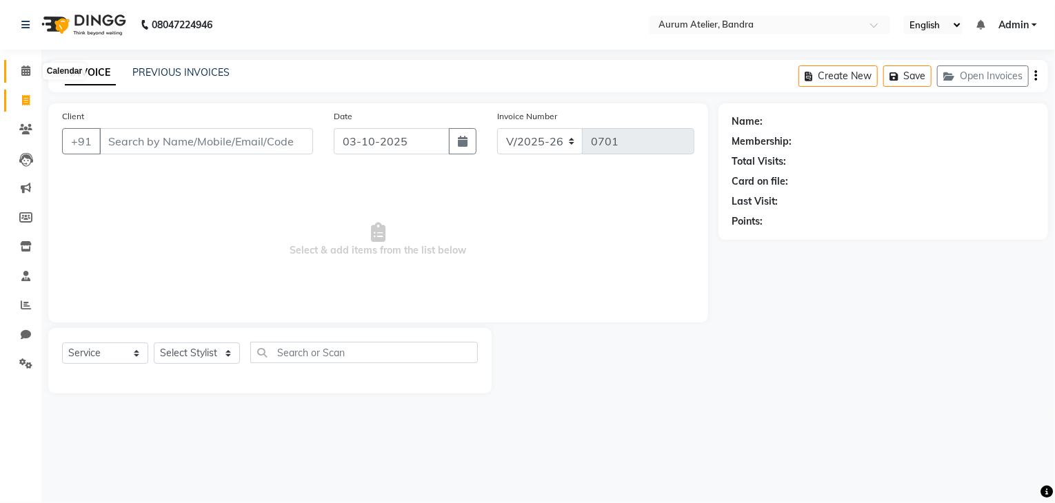
click at [22, 72] on icon at bounding box center [25, 71] width 9 height 10
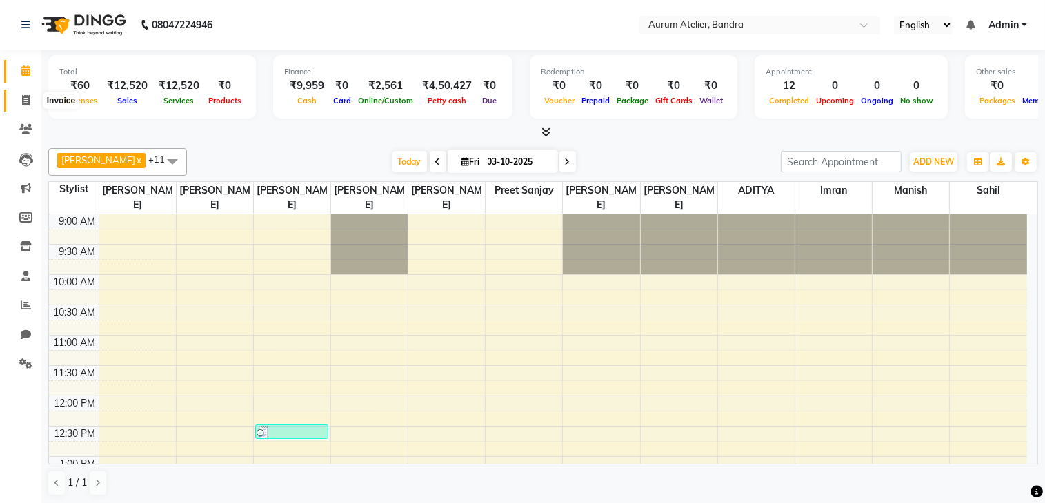
click at [23, 103] on icon at bounding box center [26, 100] width 8 height 10
select select "7410"
select select "service"
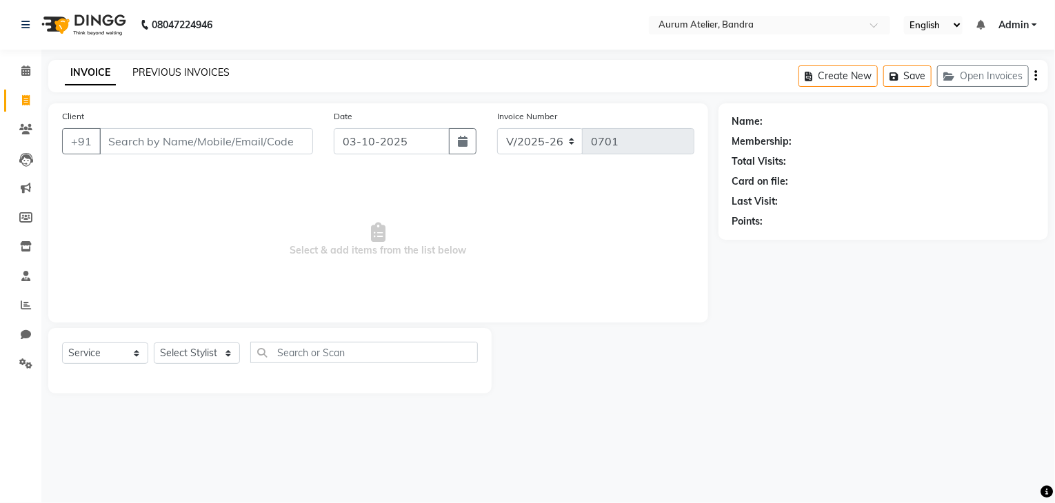
click at [190, 71] on link "PREVIOUS INVOICES" at bounding box center [180, 72] width 97 height 12
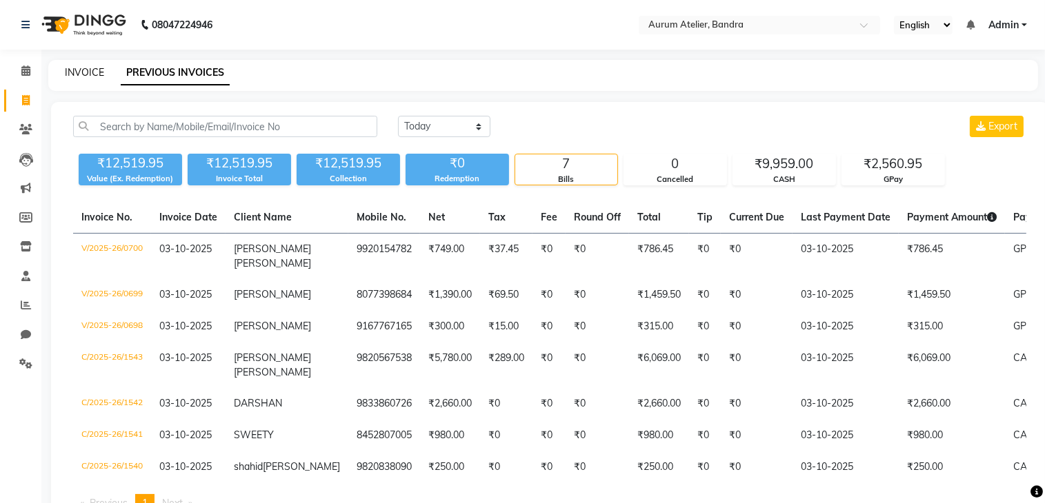
click at [80, 74] on link "INVOICE" at bounding box center [84, 72] width 39 height 12
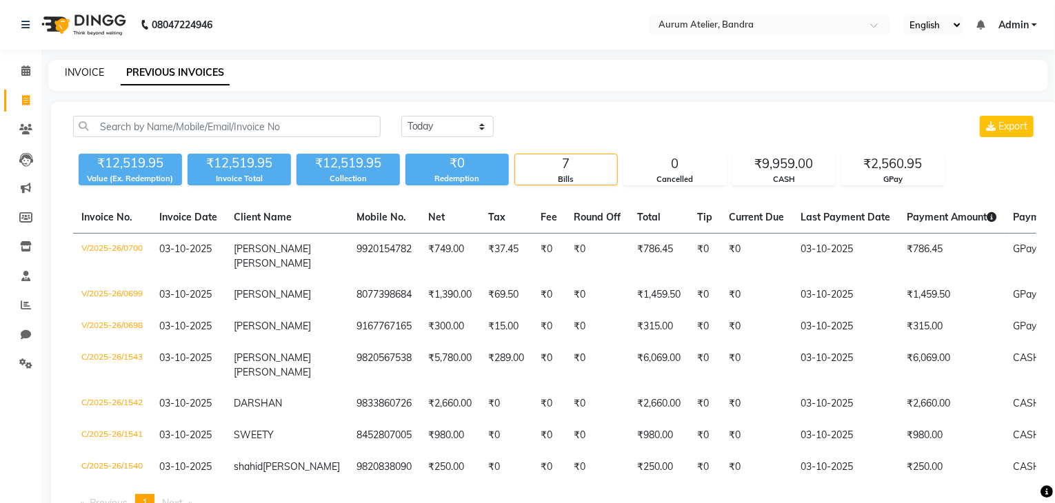
select select "service"
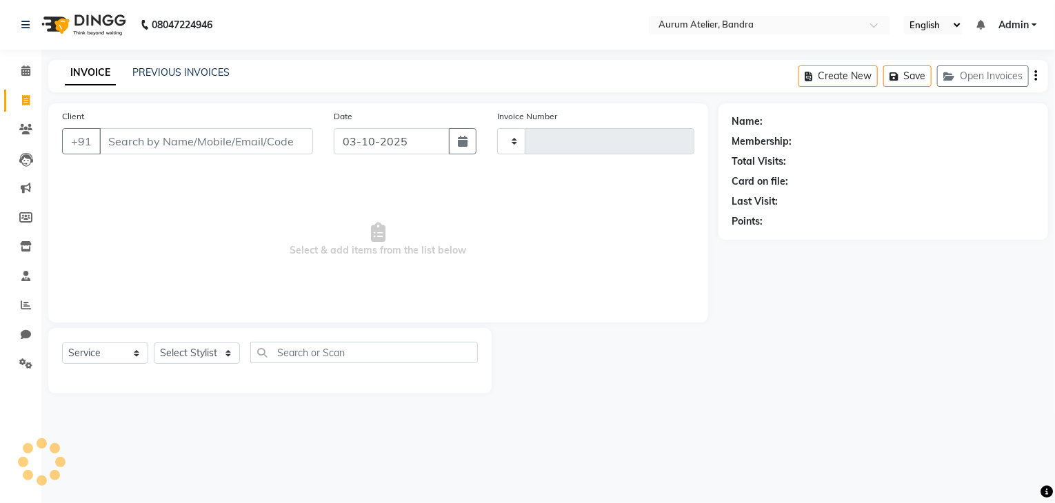
type input "0701"
select select "7410"
click at [192, 348] on select "Select Stylist ADITYA [PERSON_NAME] chariya [PERSON_NAME] [PERSON_NAME] [PERSON…" at bounding box center [197, 353] width 86 height 21
select select "66082"
click at [154, 343] on select "Select Stylist ADITYA [PERSON_NAME] chariya [PERSON_NAME] [PERSON_NAME] [PERSON…" at bounding box center [197, 353] width 86 height 21
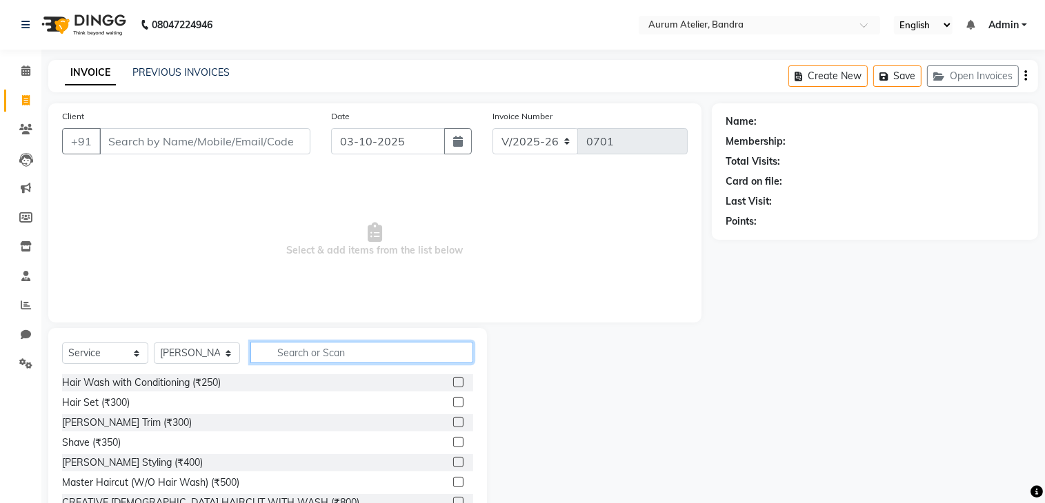
click at [351, 355] on input "text" at bounding box center [361, 352] width 223 height 21
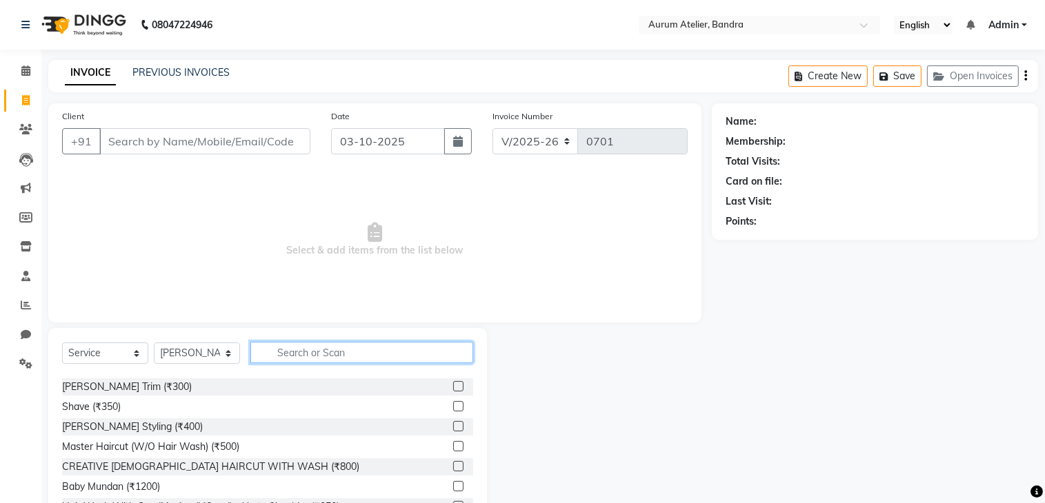
scroll to position [69, 0]
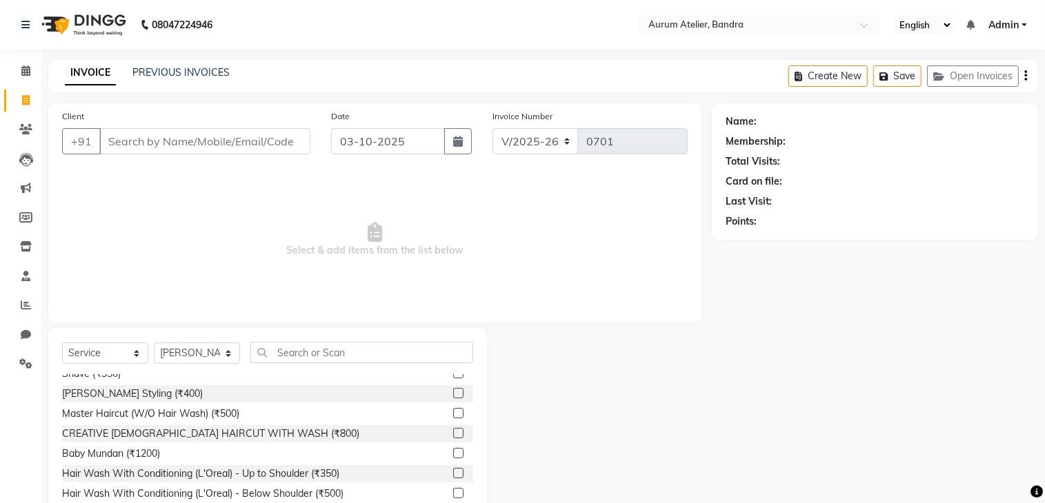
click at [453, 435] on label at bounding box center [458, 433] width 10 height 10
click at [453, 435] on input "checkbox" at bounding box center [457, 434] width 9 height 9
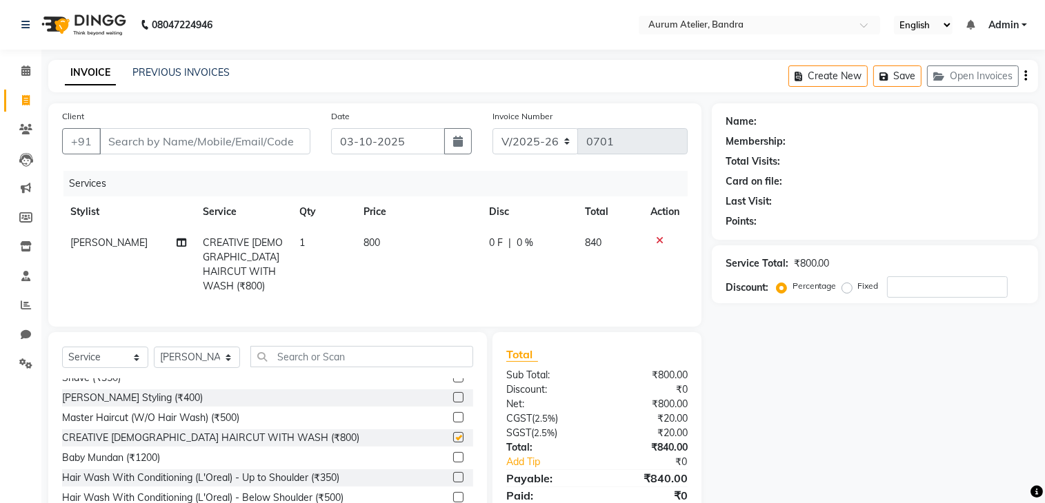
checkbox input "false"
click at [376, 362] on input "text" at bounding box center [361, 356] width 223 height 21
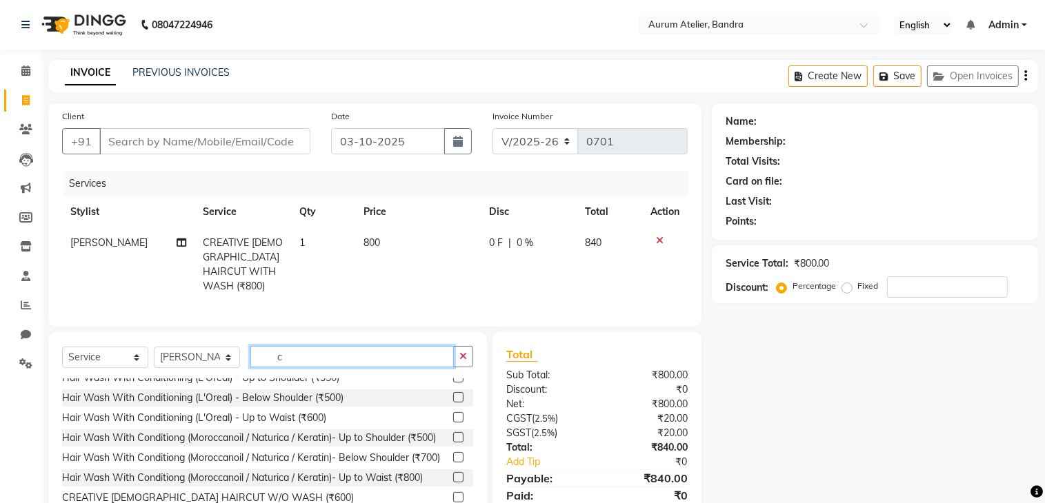
scroll to position [0, 0]
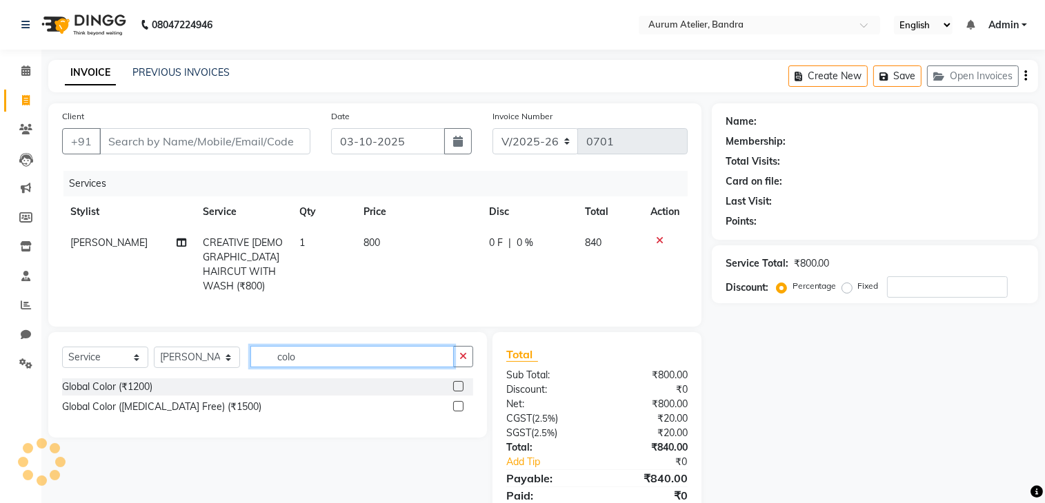
type input "colo"
click at [456, 381] on label at bounding box center [458, 386] width 10 height 10
click at [456, 383] on input "checkbox" at bounding box center [457, 387] width 9 height 9
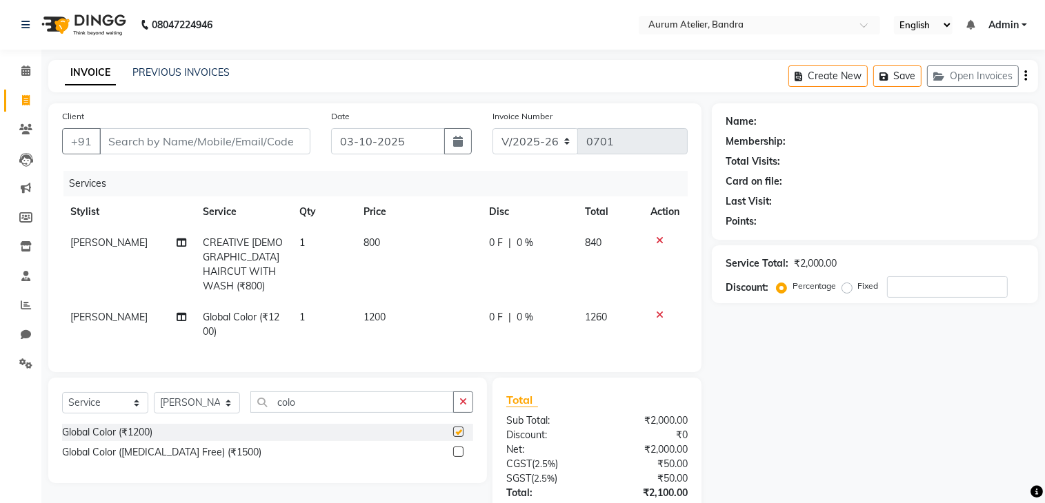
checkbox input "false"
click at [563, 141] on select "C/2025-26 V/2025 V/2025-26" at bounding box center [535, 141] width 86 height 26
select select "7590"
click at [492, 128] on select "C/2025-26 V/2025 V/2025-26" at bounding box center [535, 141] width 86 height 26
type input "1544"
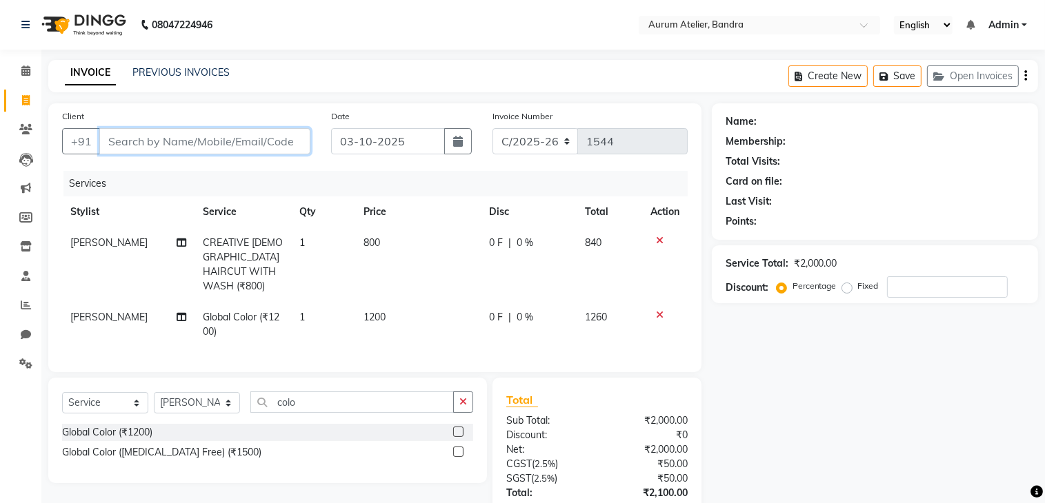
click at [152, 130] on input "Client" at bounding box center [204, 141] width 211 height 26
type input "w"
type input "0"
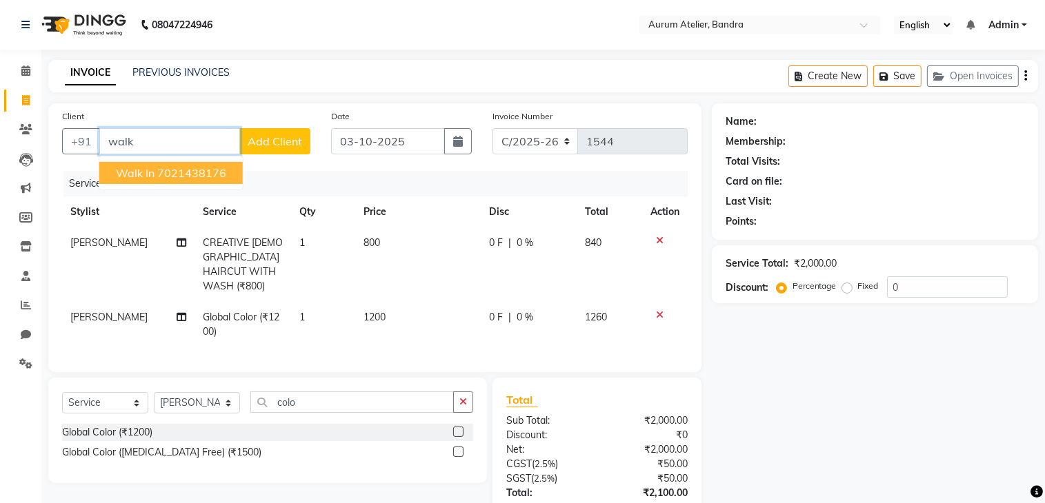
click at [154, 177] on span "walk in" at bounding box center [135, 173] width 39 height 14
type input "7021438176"
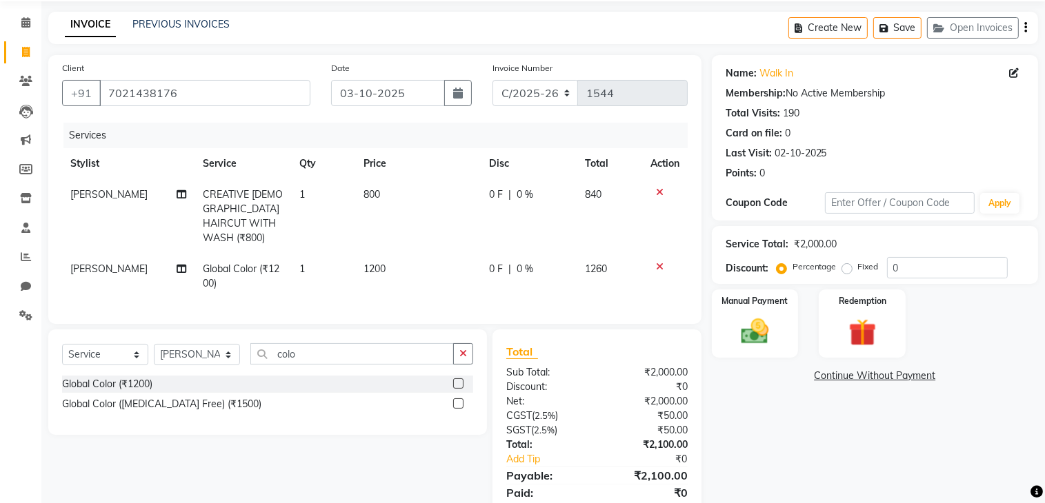
scroll to position [94, 0]
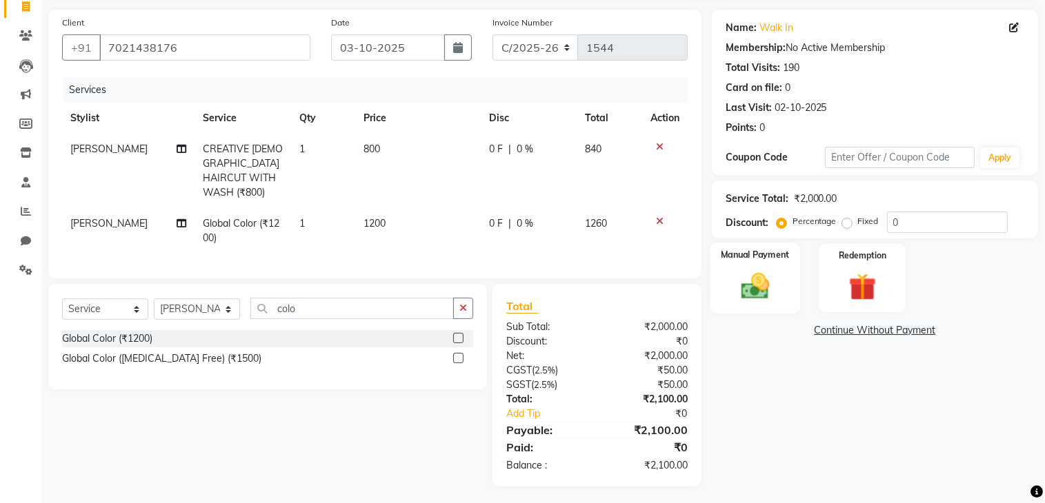
click at [783, 301] on div "Manual Payment" at bounding box center [755, 278] width 90 height 71
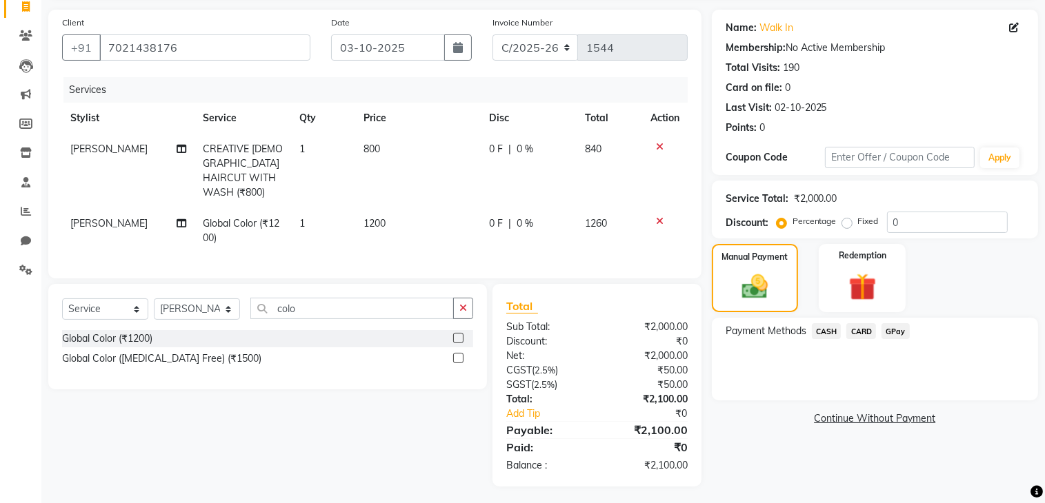
click at [821, 329] on span "CASH" at bounding box center [827, 331] width 30 height 16
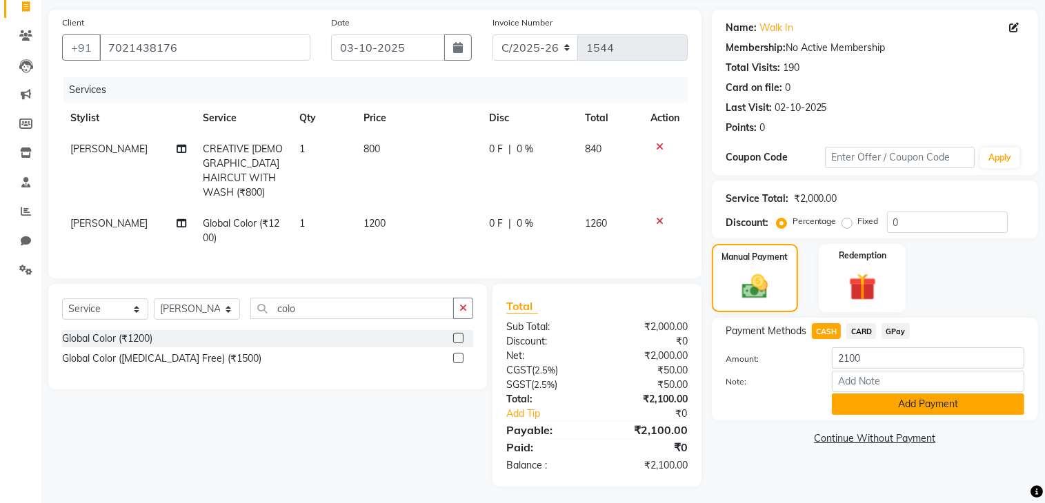
click at [878, 411] on button "Add Payment" at bounding box center [928, 404] width 192 height 21
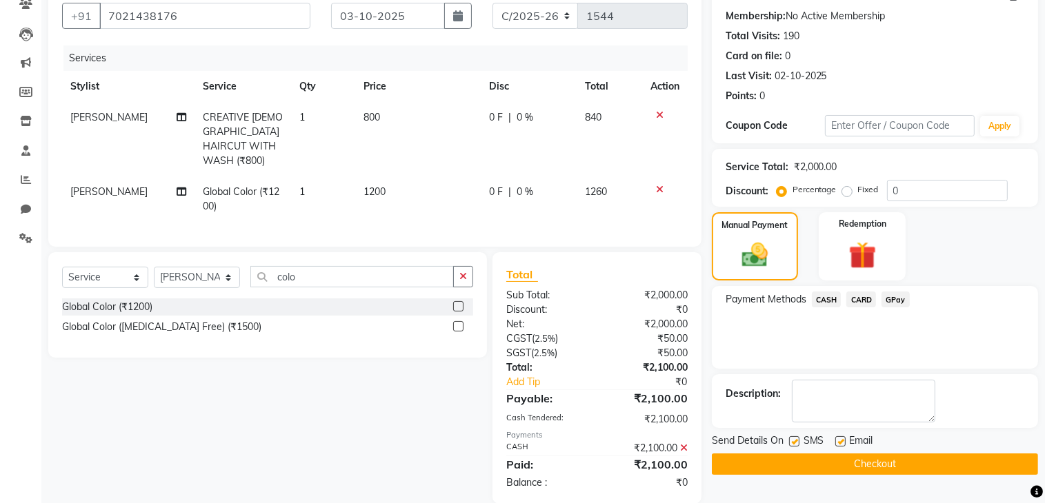
scroll to position [143, 0]
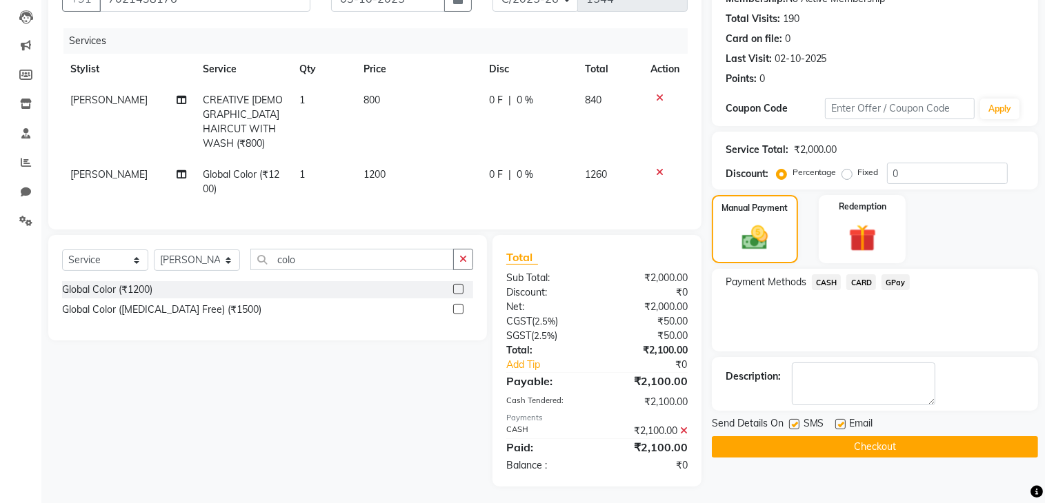
click at [863, 439] on button "Checkout" at bounding box center [875, 446] width 326 height 21
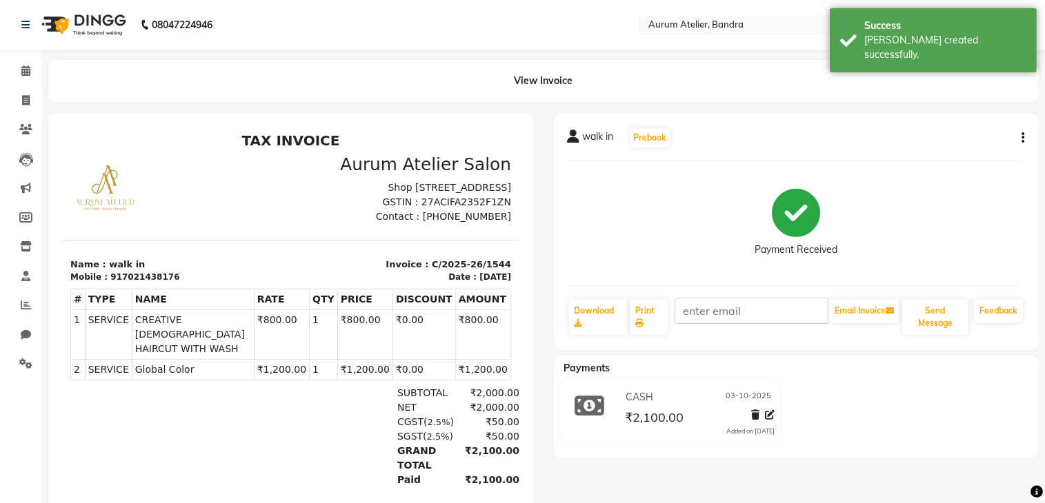
click at [1023, 138] on icon "button" at bounding box center [1022, 138] width 3 height 1
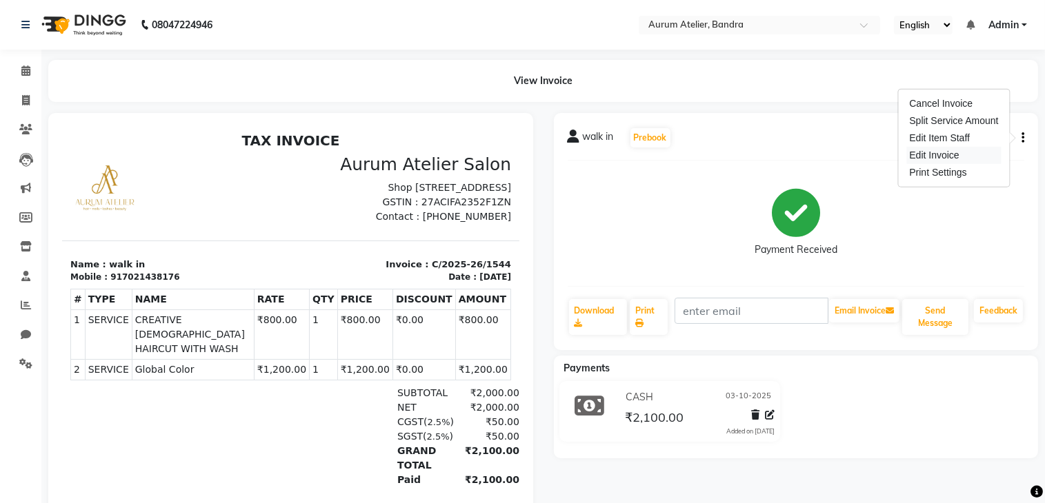
click at [946, 157] on div "Edit Invoice" at bounding box center [953, 155] width 94 height 17
select select "service"
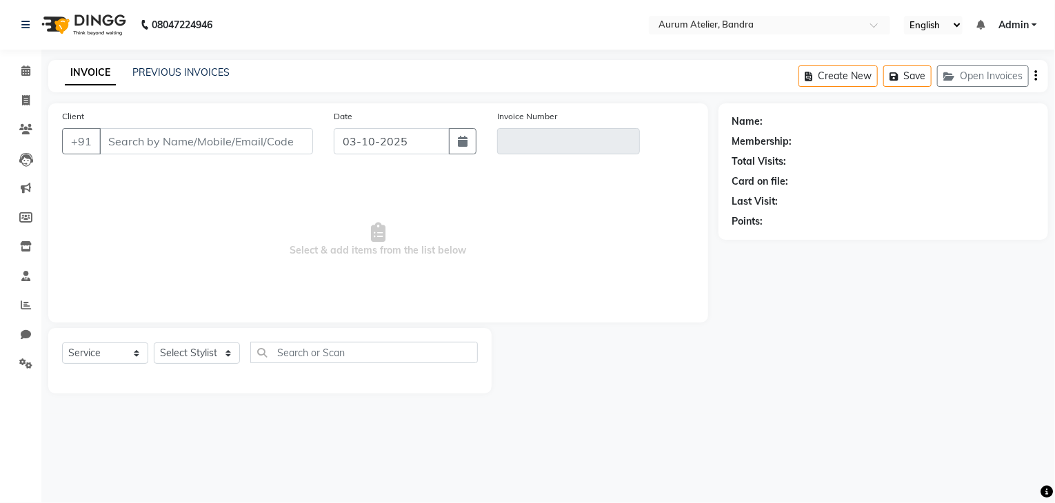
type input "7021438176"
type input "C/2025-26/1544"
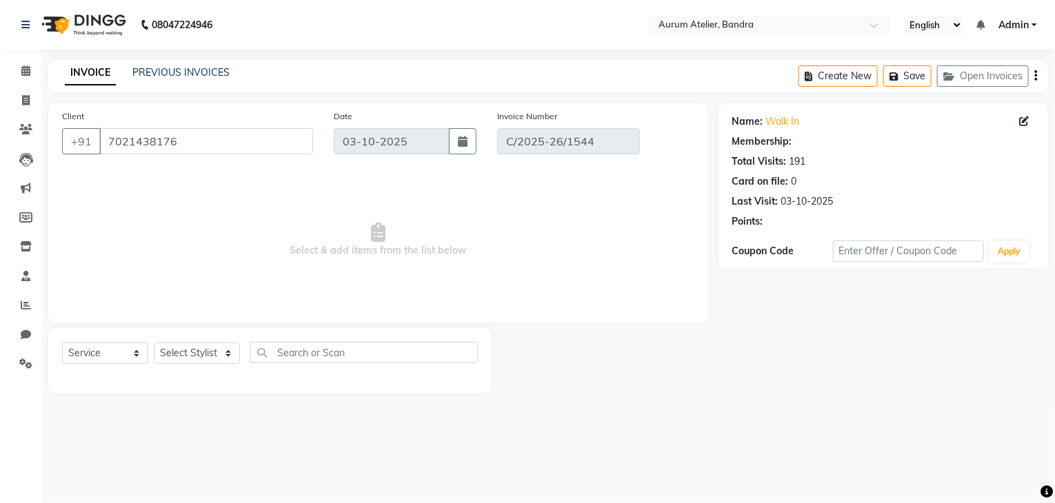
select select "select"
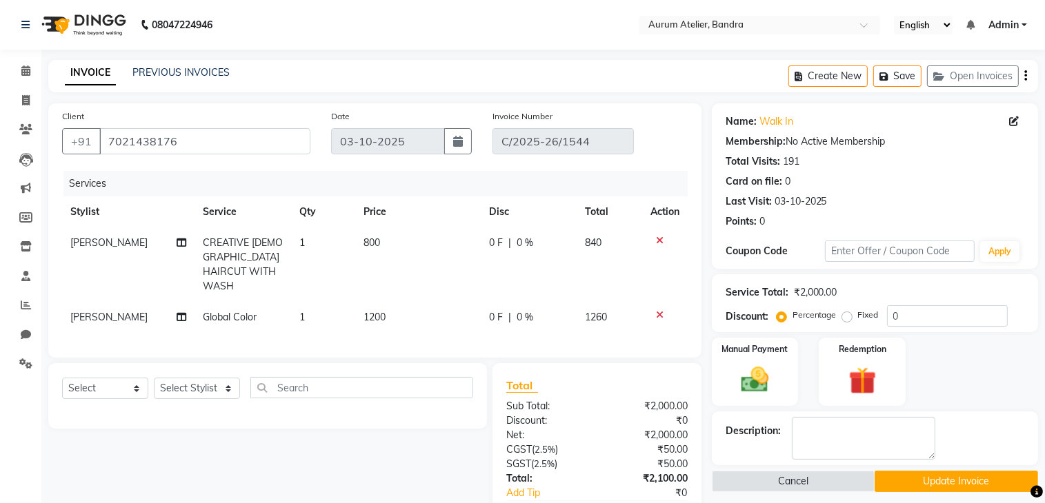
click at [1025, 77] on icon "button" at bounding box center [1025, 76] width 3 height 1
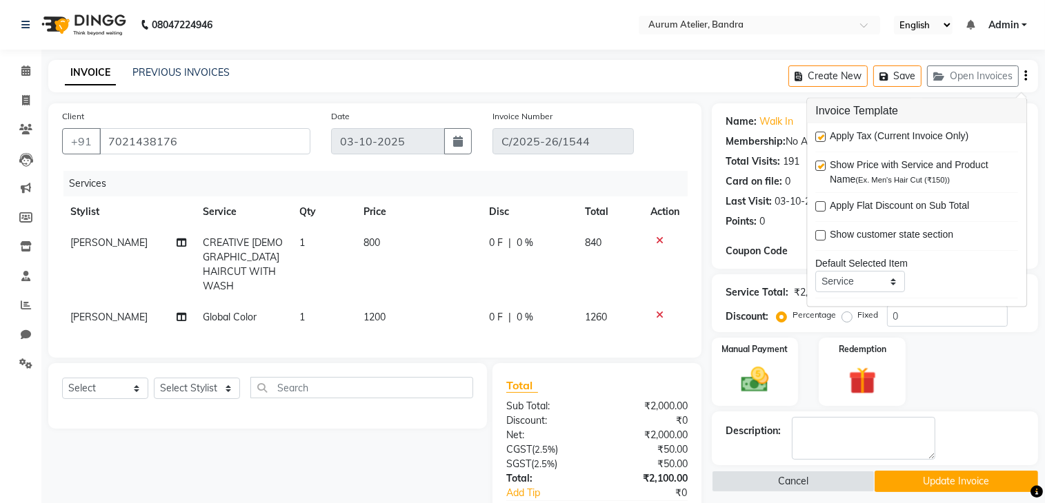
click at [817, 137] on label at bounding box center [820, 137] width 10 height 10
click at [817, 137] on input "checkbox" at bounding box center [819, 137] width 9 height 9
checkbox input "false"
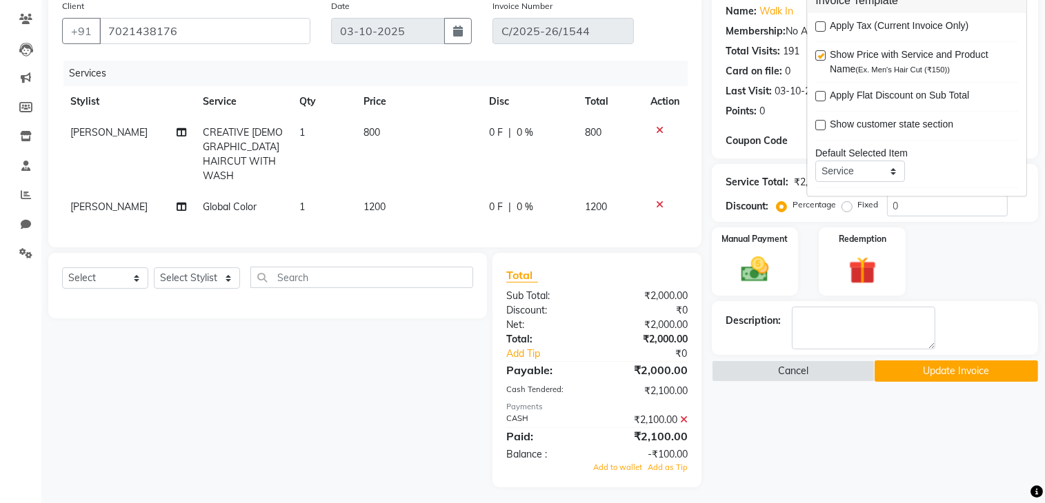
scroll to position [110, 0]
click at [681, 417] on icon at bounding box center [684, 420] width 8 height 10
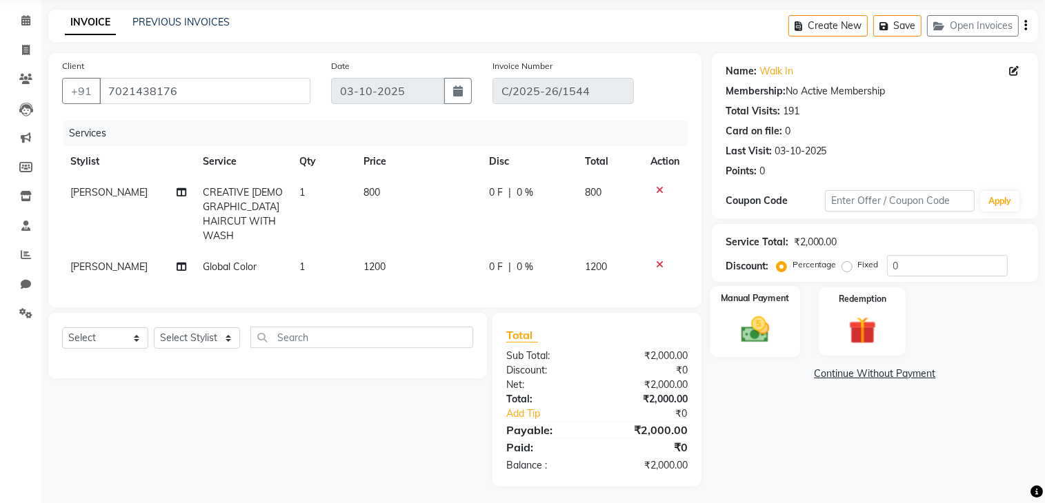
click at [739, 351] on div "Manual Payment" at bounding box center [755, 321] width 90 height 71
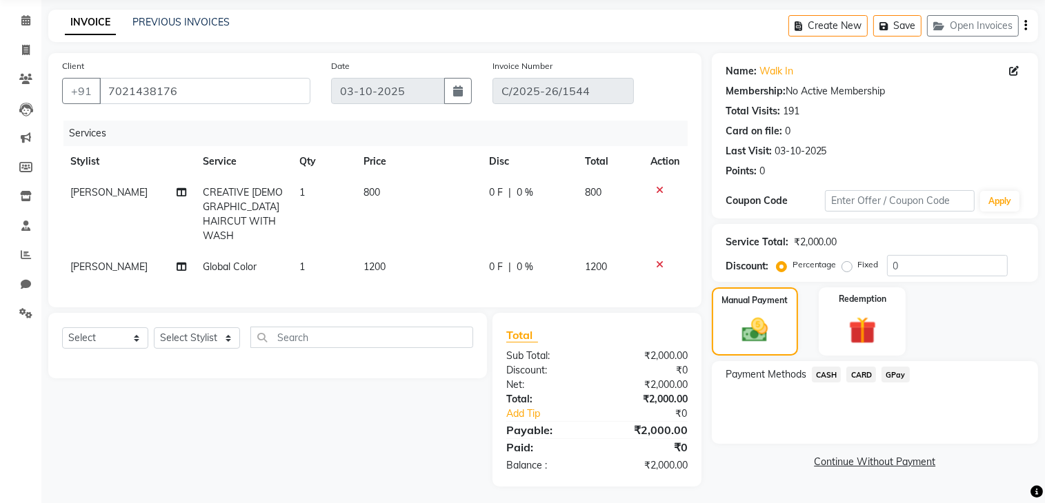
click at [838, 374] on span "CASH" at bounding box center [827, 375] width 30 height 16
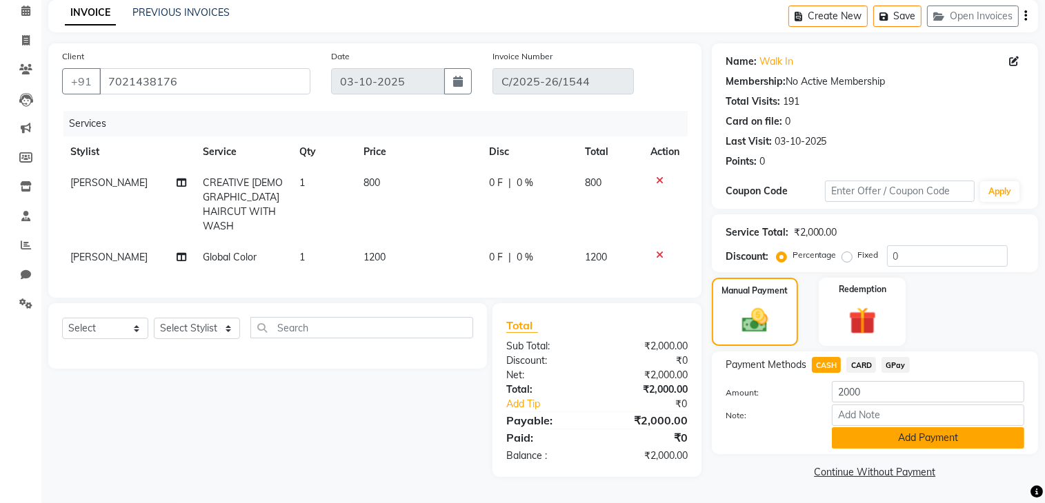
click at [869, 435] on button "Add Payment" at bounding box center [928, 438] width 192 height 21
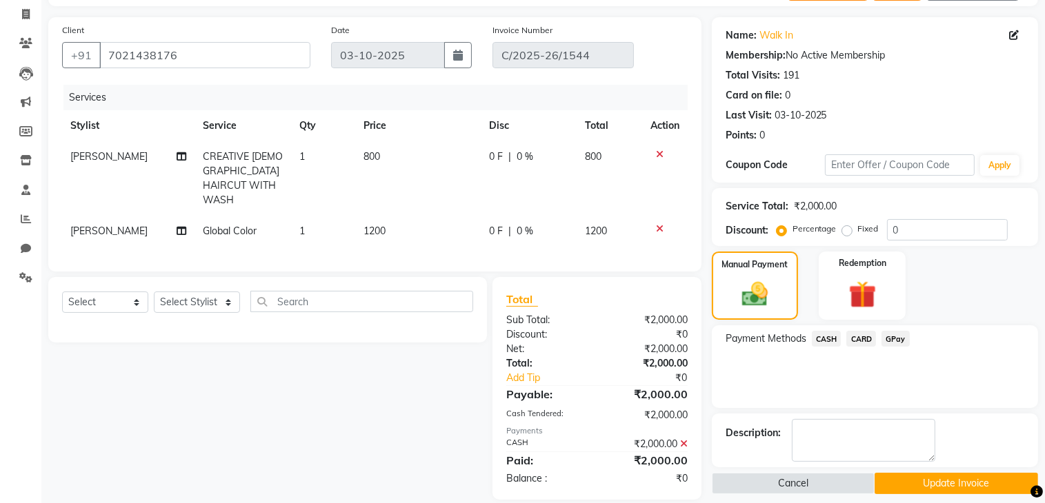
scroll to position [99, 0]
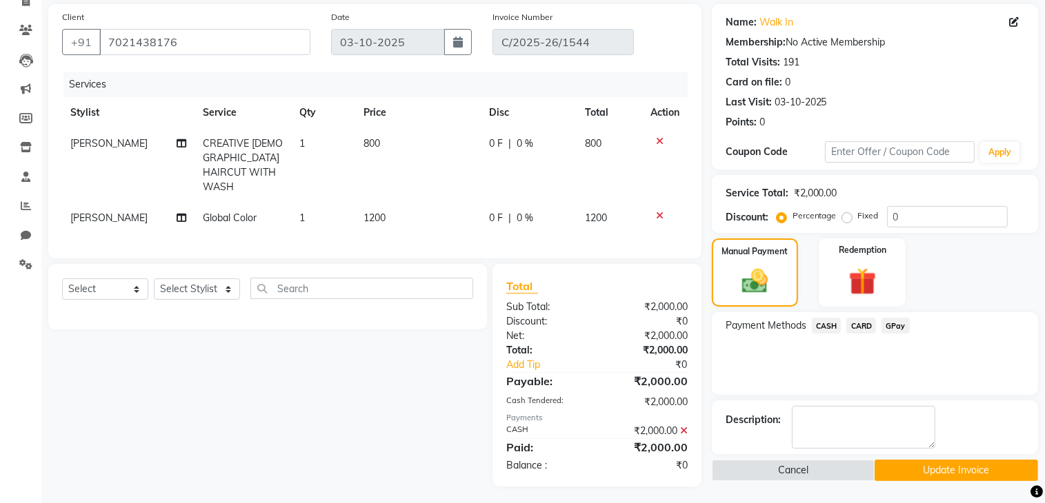
click at [896, 469] on button "Update Invoice" at bounding box center [955, 470] width 163 height 21
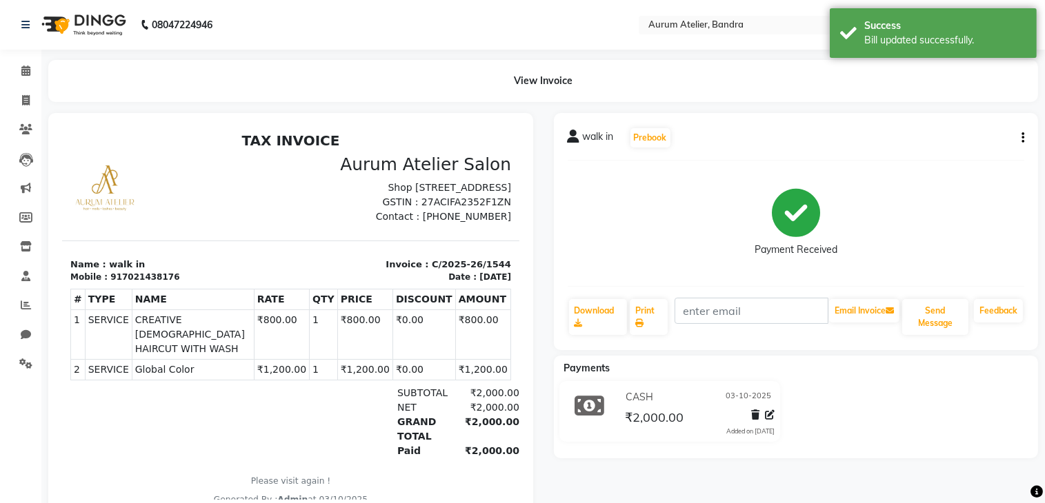
scroll to position [44, 0]
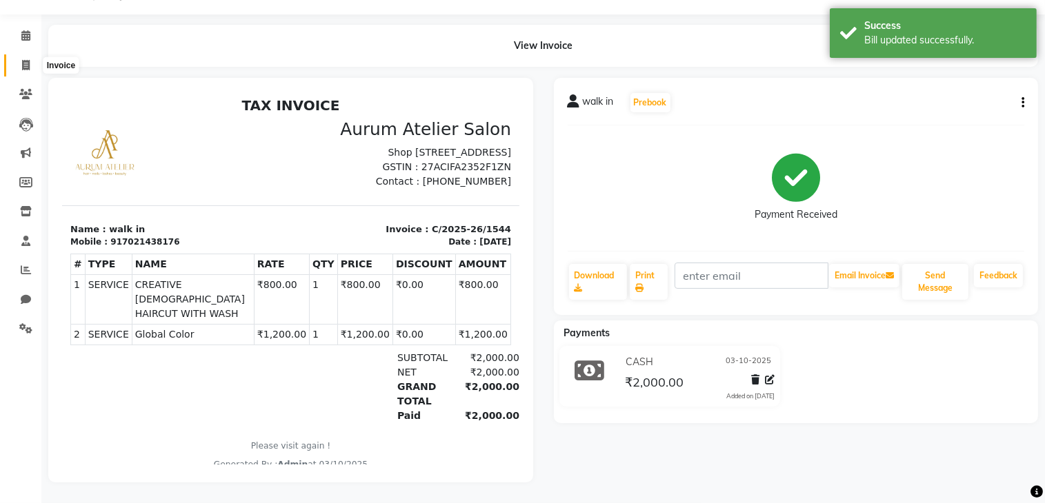
click at [23, 61] on icon at bounding box center [26, 65] width 8 height 10
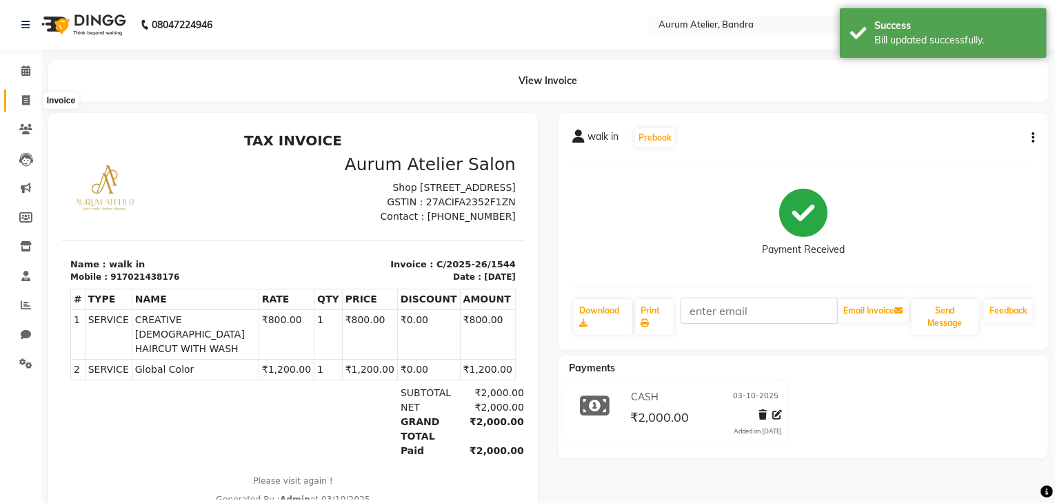
select select "7410"
select select "service"
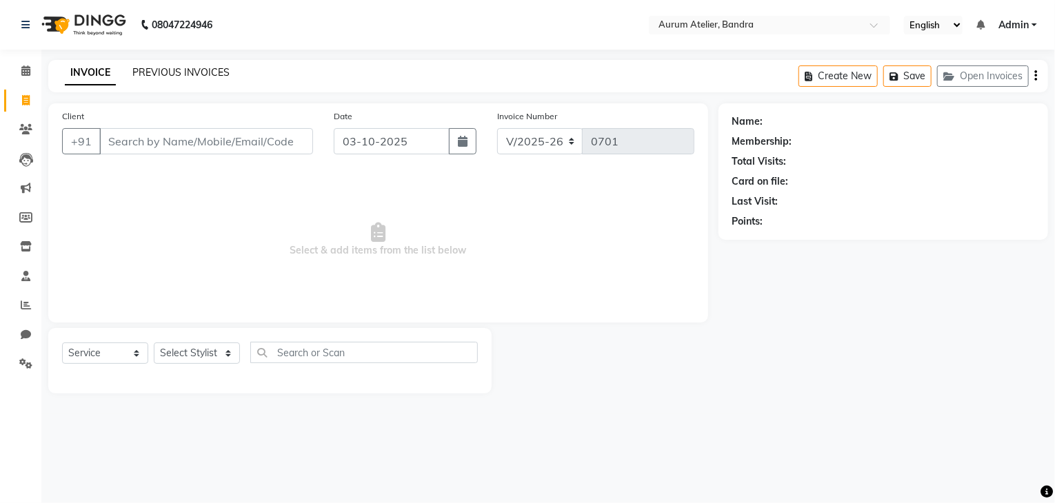
click at [218, 77] on link "PREVIOUS INVOICES" at bounding box center [180, 72] width 97 height 12
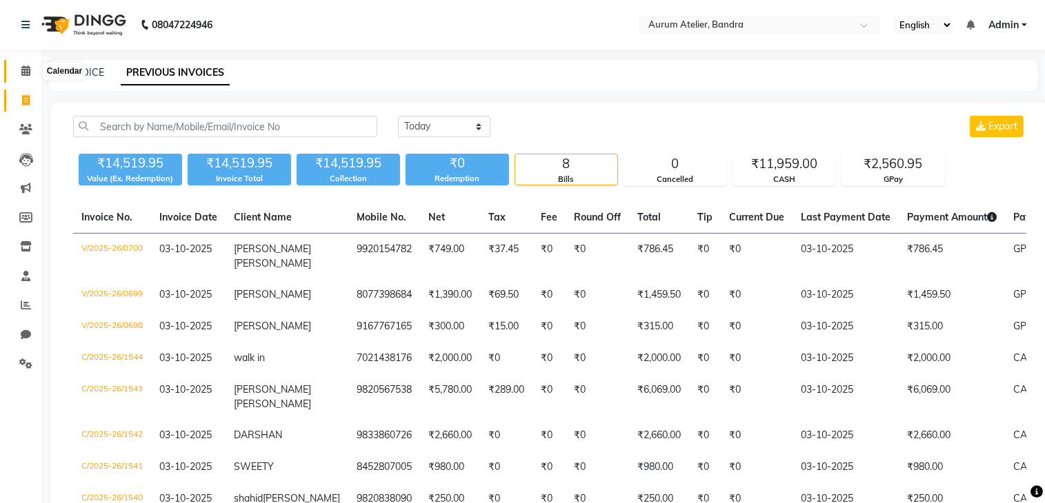
click at [27, 76] on icon at bounding box center [25, 71] width 9 height 10
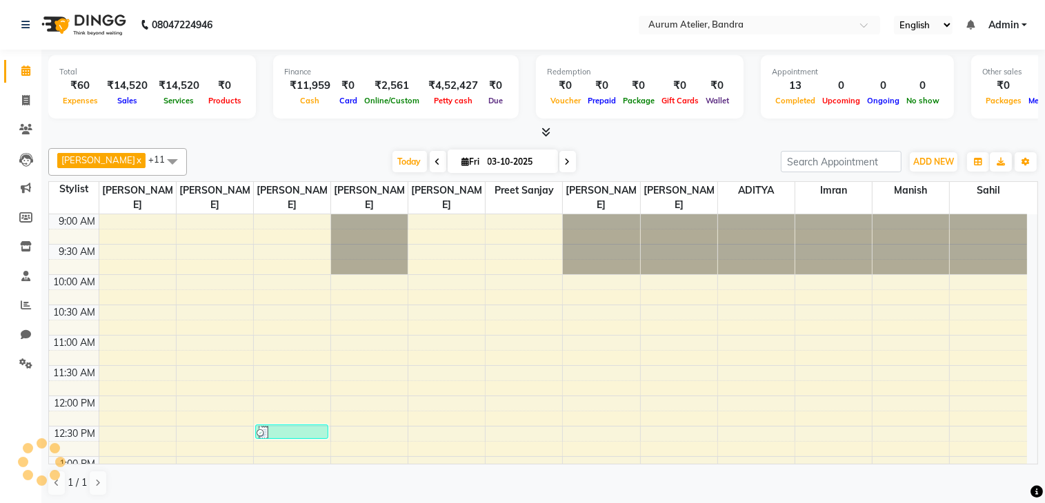
scroll to position [601, 0]
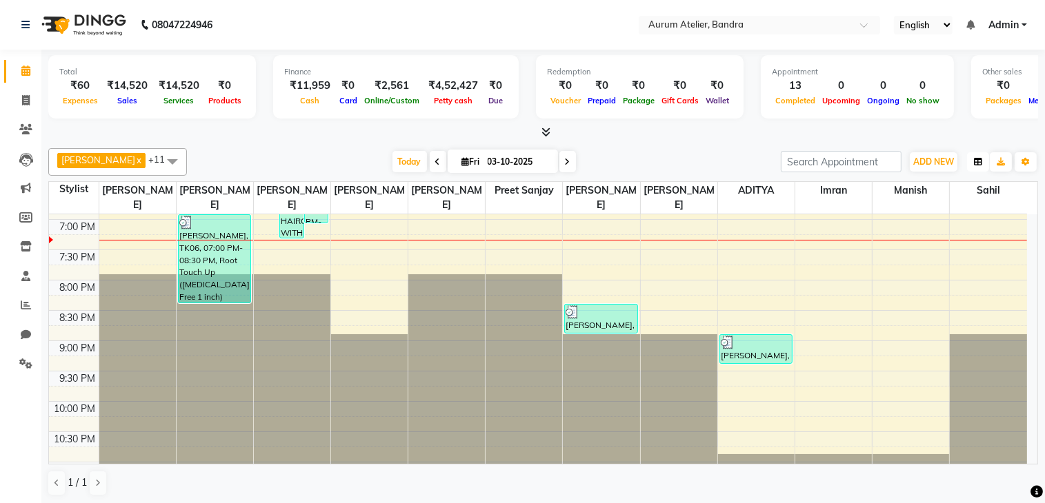
click at [977, 165] on button "button" at bounding box center [978, 161] width 22 height 19
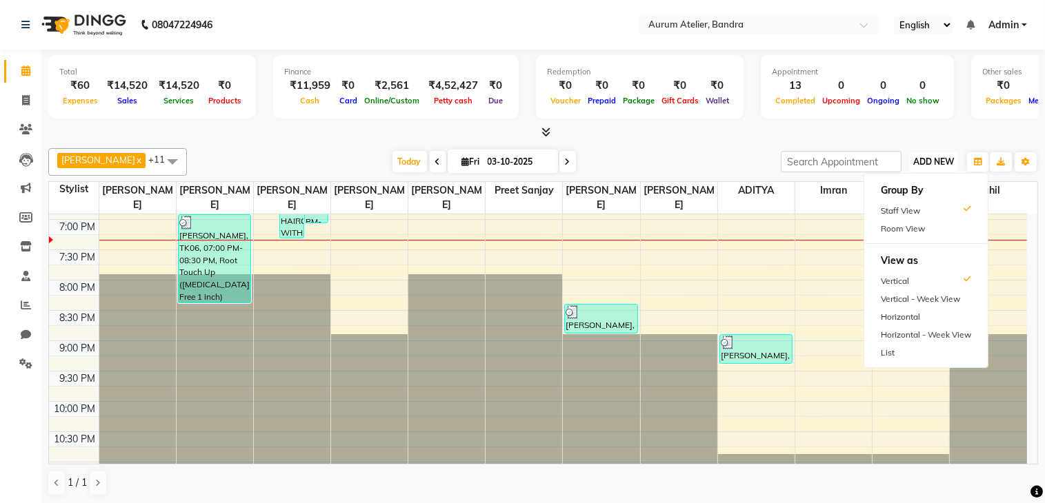
click at [935, 161] on span "ADD NEW" at bounding box center [933, 162] width 41 height 10
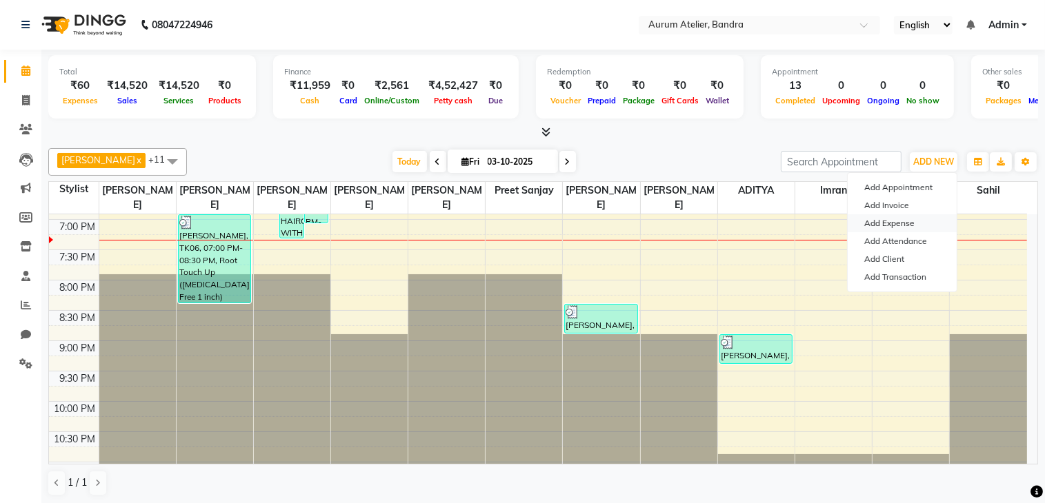
click at [894, 225] on link "Add Expense" at bounding box center [901, 223] width 109 height 18
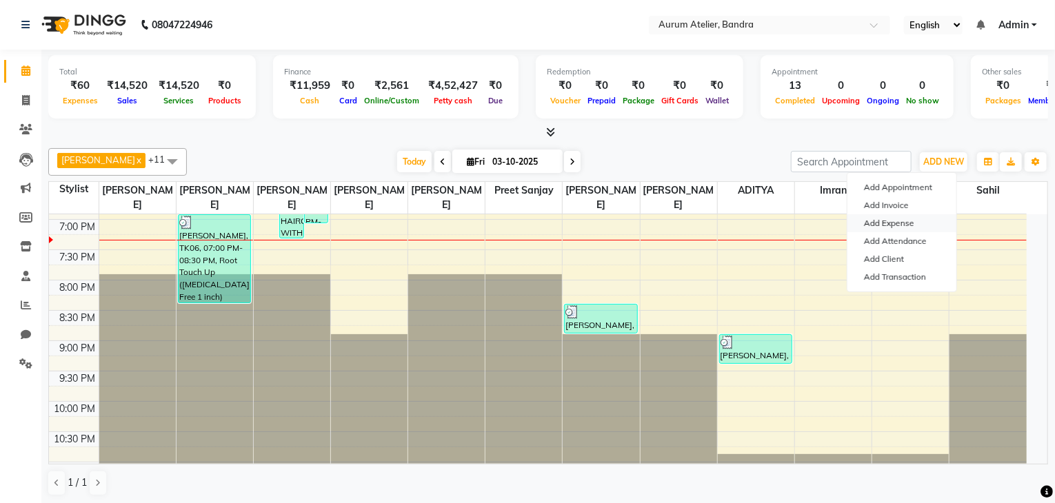
select select "1"
select select "6514"
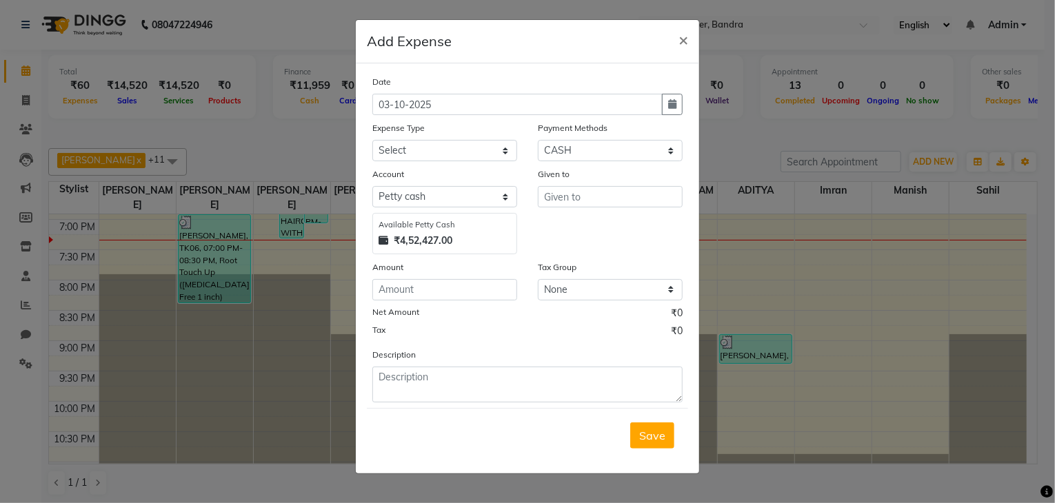
drag, startPoint x: 376, startPoint y: 460, endPoint x: 410, endPoint y: 436, distance: 42.1
click at [377, 460] on div "Save" at bounding box center [527, 435] width 321 height 54
click at [519, 362] on div "Description" at bounding box center [527, 375] width 331 height 55
click at [519, 403] on textarea at bounding box center [527, 385] width 310 height 36
type textarea "150 donnes"
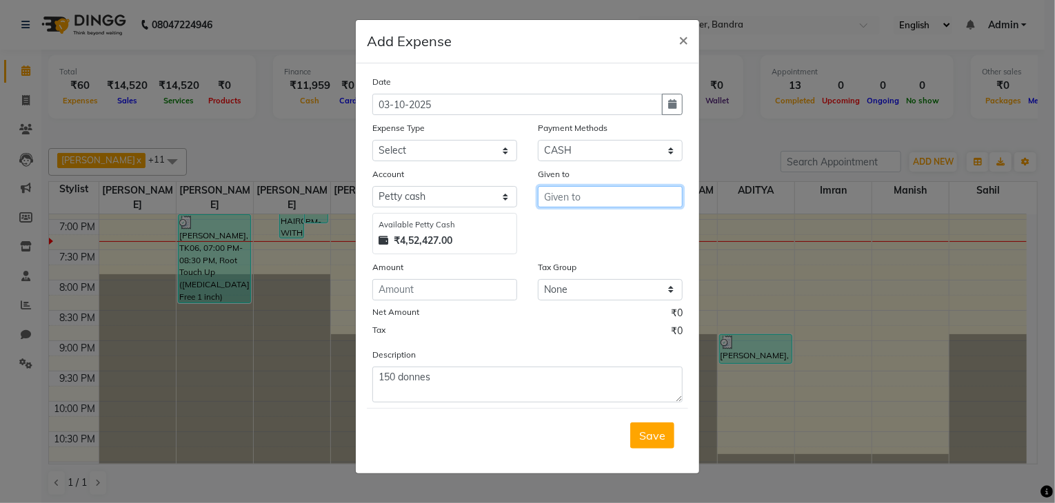
click at [618, 200] on input "text" at bounding box center [610, 196] width 145 height 21
type input "mantain"
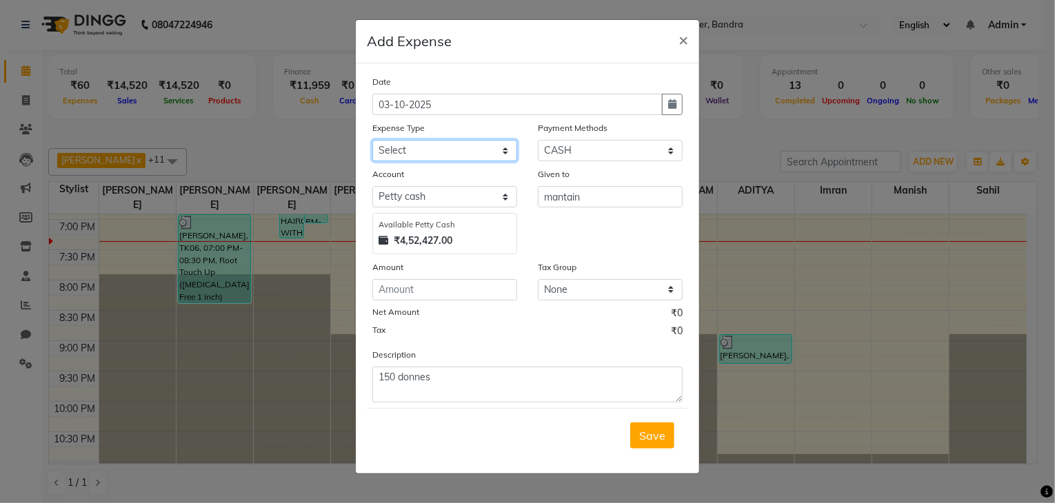
click at [450, 161] on select "Select Advance Salary Bank charges Car maintenance Cash transfer to bank Cash t…" at bounding box center [444, 150] width 145 height 21
click at [372, 141] on select "Select Advance Salary Bank charges Car maintenance Cash transfer to bank Cash t…" at bounding box center [444, 150] width 145 height 21
click at [501, 154] on select "Select Advance Salary Bank charges Car maintenance Cash transfer to bank Cash t…" at bounding box center [444, 150] width 145 height 21
select select "4"
click at [372, 141] on select "Select Advance Salary Bank charges Car maintenance Cash transfer to bank Cash t…" at bounding box center [444, 150] width 145 height 21
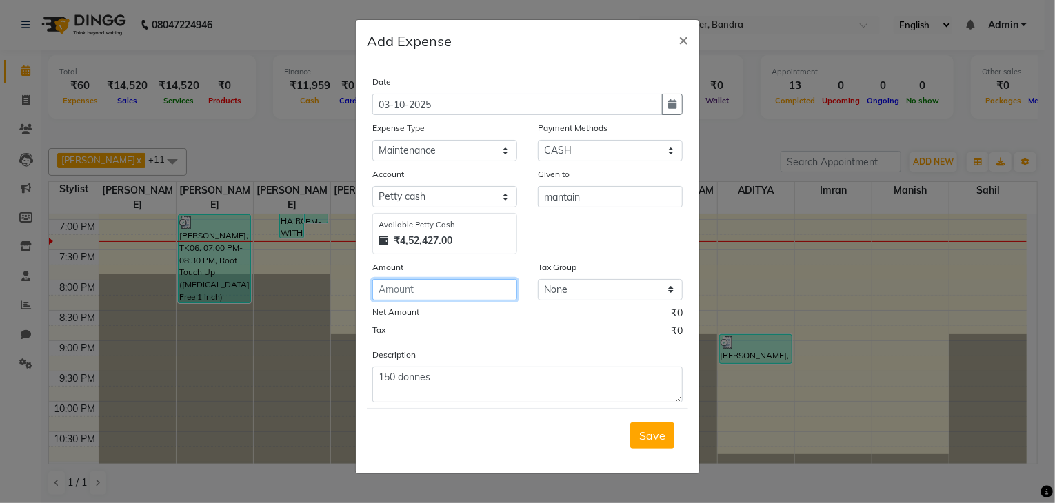
click at [447, 294] on input "number" at bounding box center [444, 289] width 145 height 21
type input "150"
click at [662, 437] on span "Save" at bounding box center [652, 436] width 26 height 14
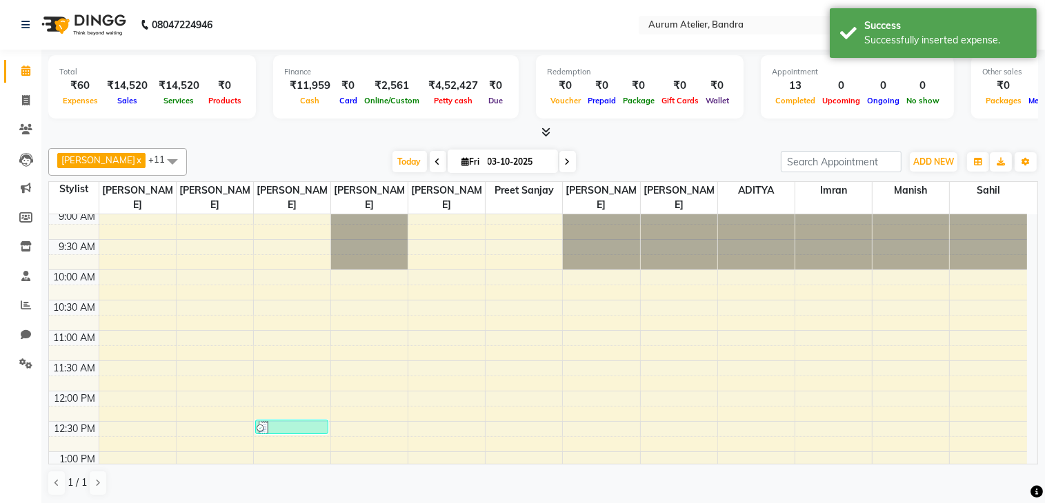
scroll to position [0, 0]
